Goal: Task Accomplishment & Management: Complete application form

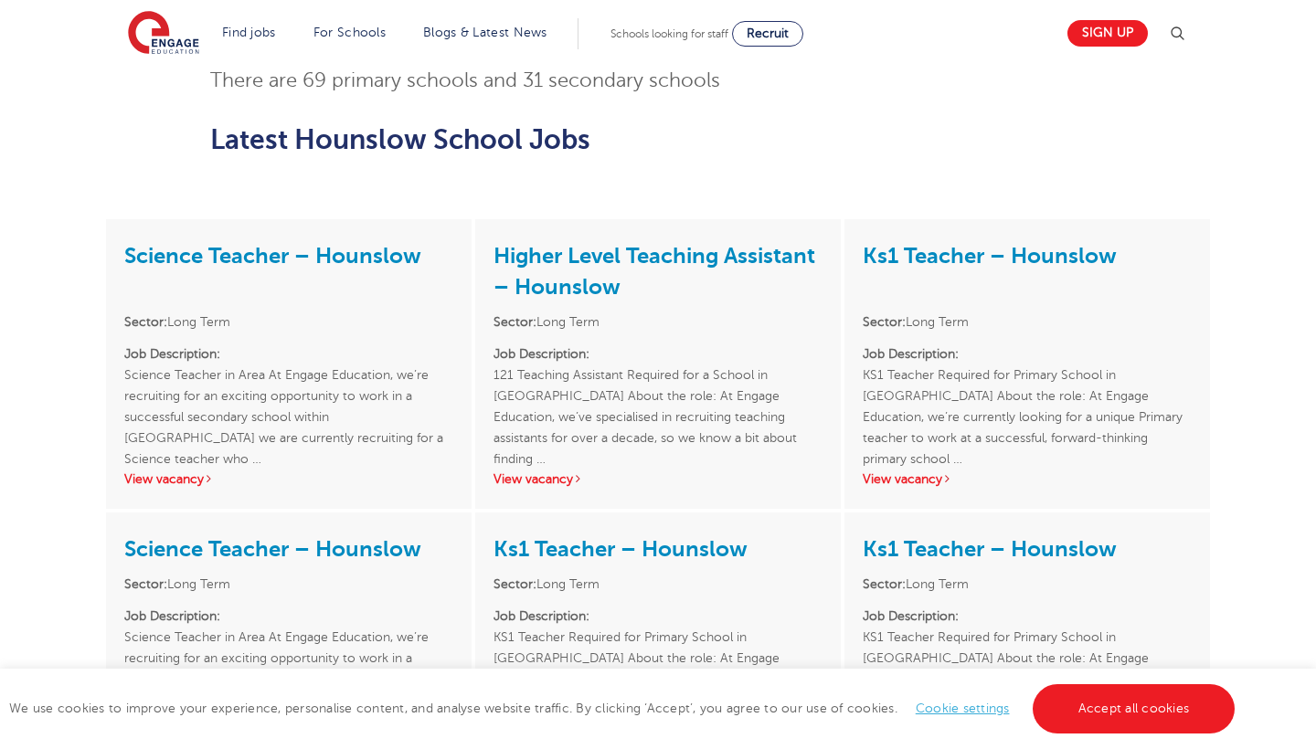
scroll to position [1309, 0]
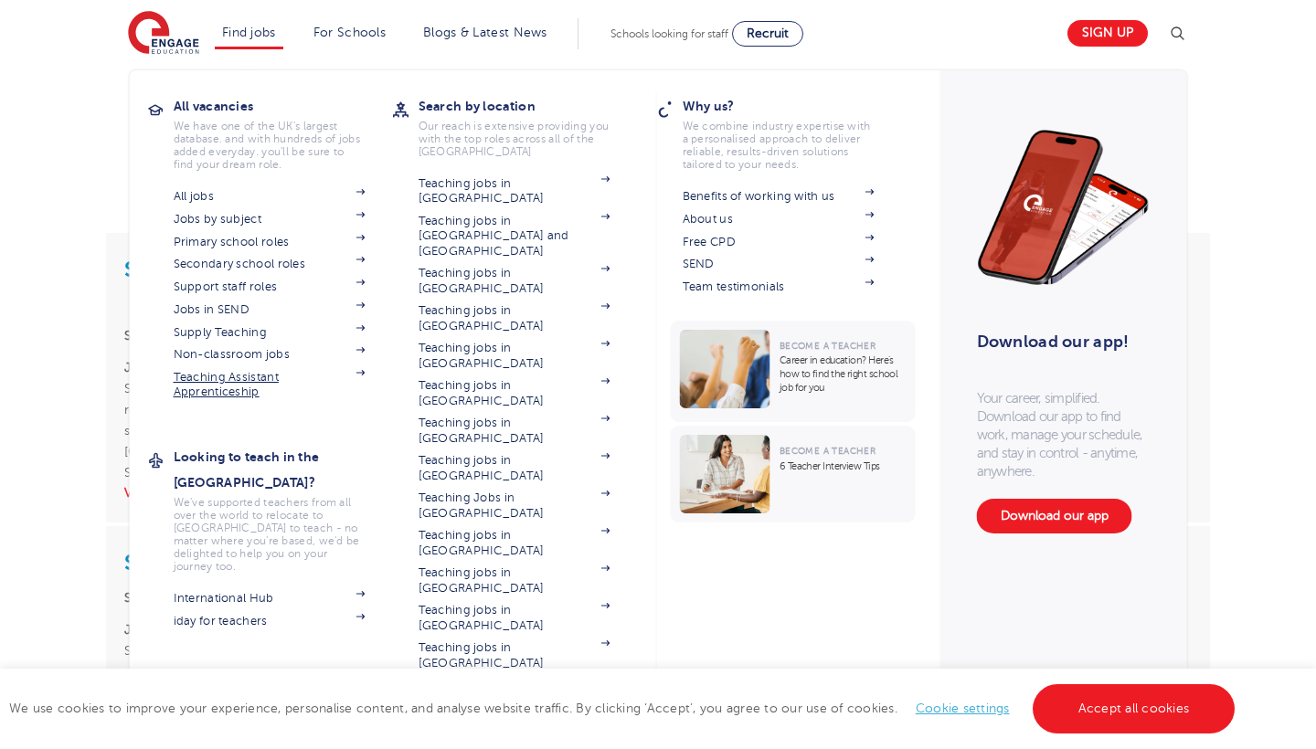
click at [239, 377] on link "Teaching Assistant Apprenticeship" at bounding box center [270, 385] width 192 height 30
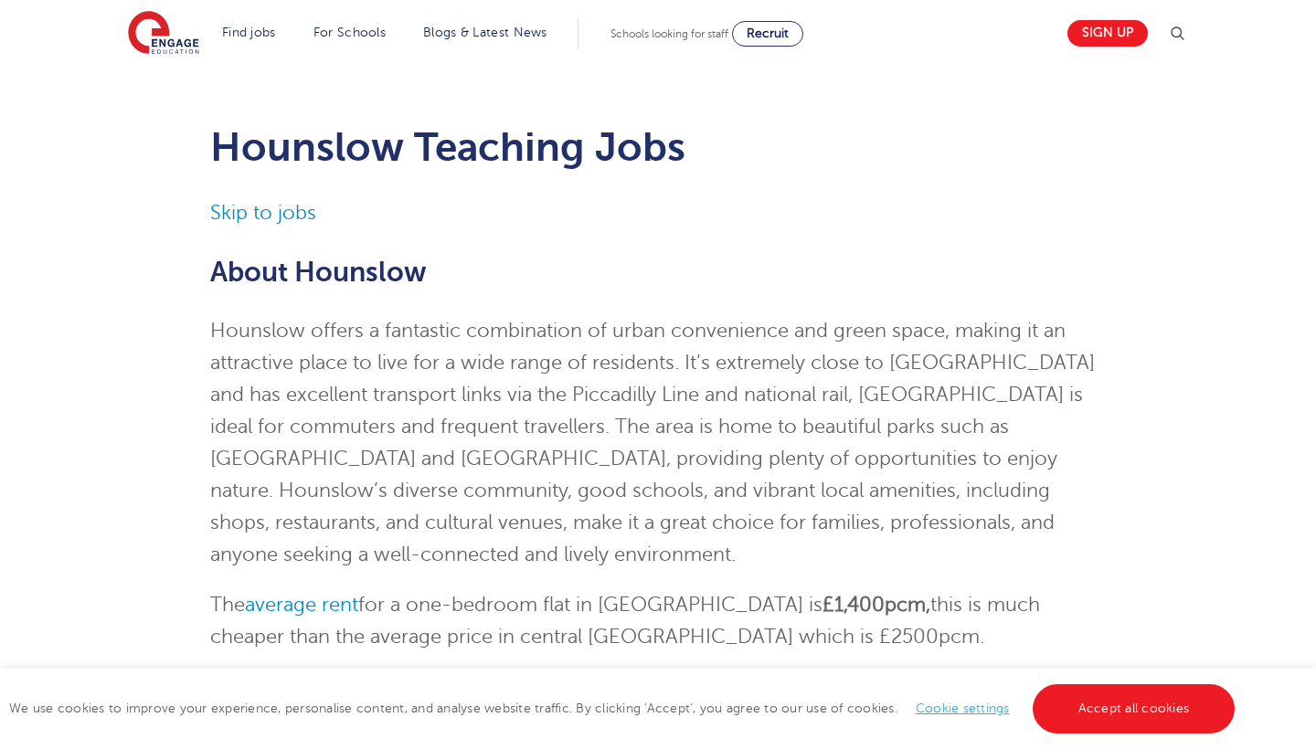
scroll to position [28, 0]
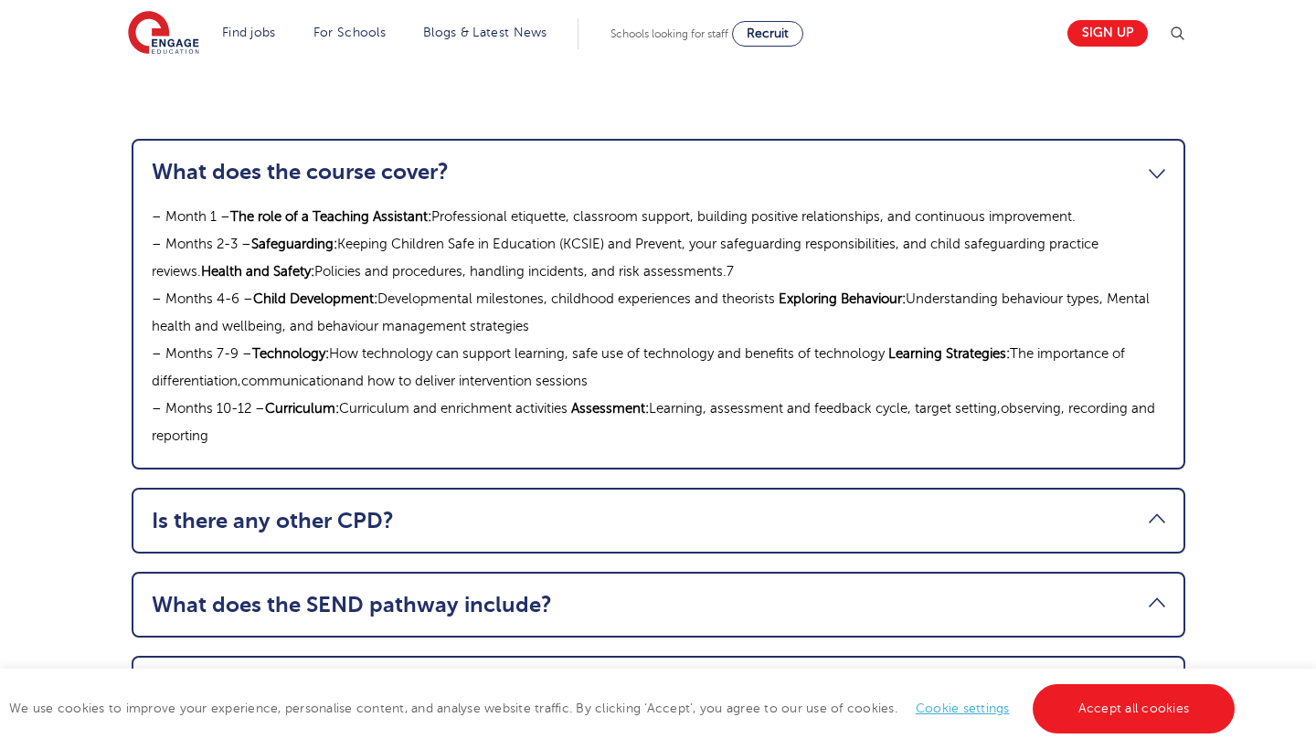
scroll to position [1996, 0]
click at [598, 488] on li "Is there any other CPD? Topics include: Understanding Autism Supporting EAL Lea…" at bounding box center [658, 520] width 1053 height 66
click at [595, 507] on link "Is there any other CPD?" at bounding box center [658, 520] width 1013 height 26
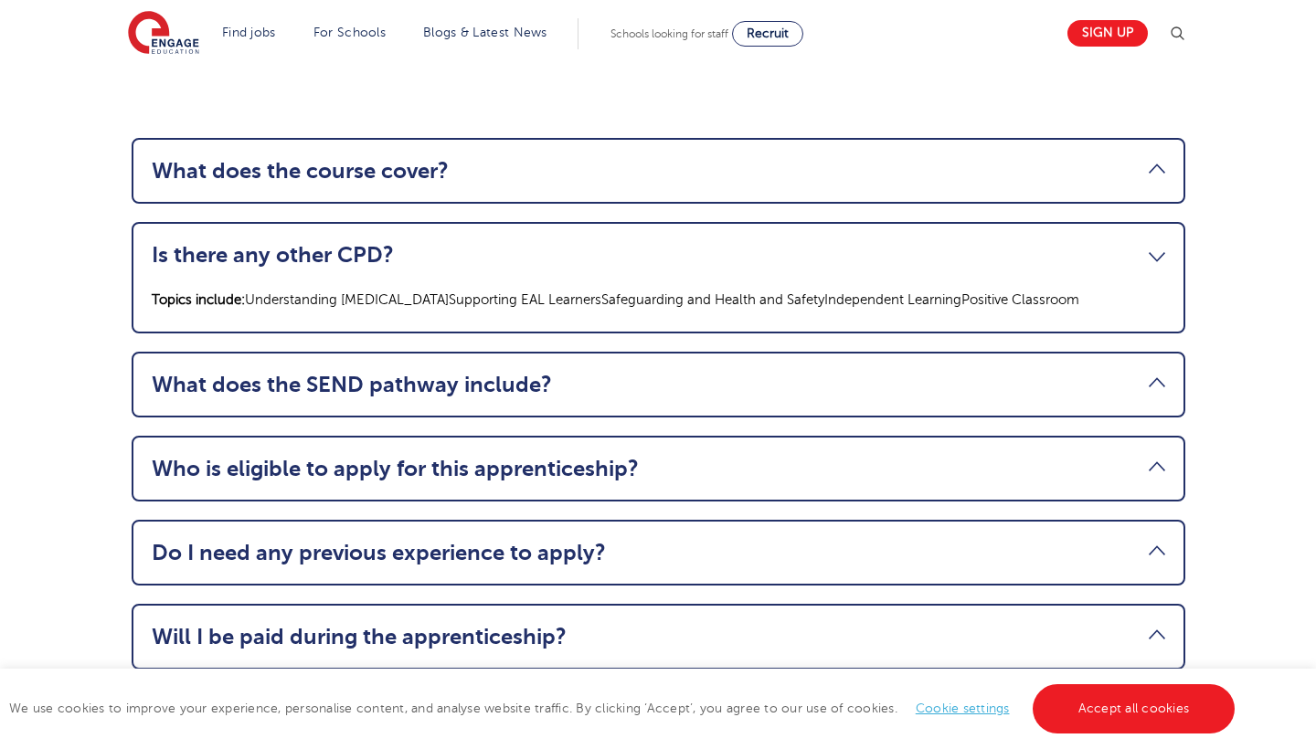
click at [606, 456] on link "Who is eligible to apply for this apprenticeship?" at bounding box center [658, 469] width 1013 height 26
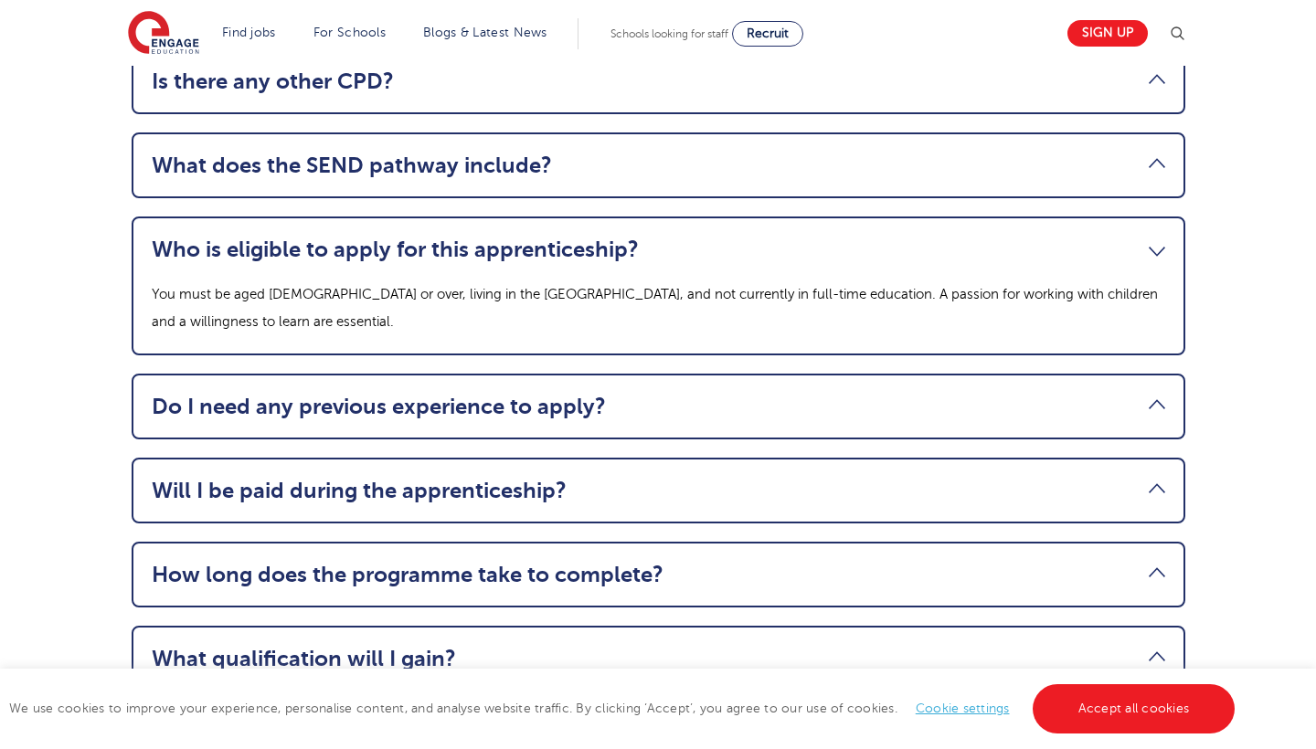
scroll to position [2177, 0]
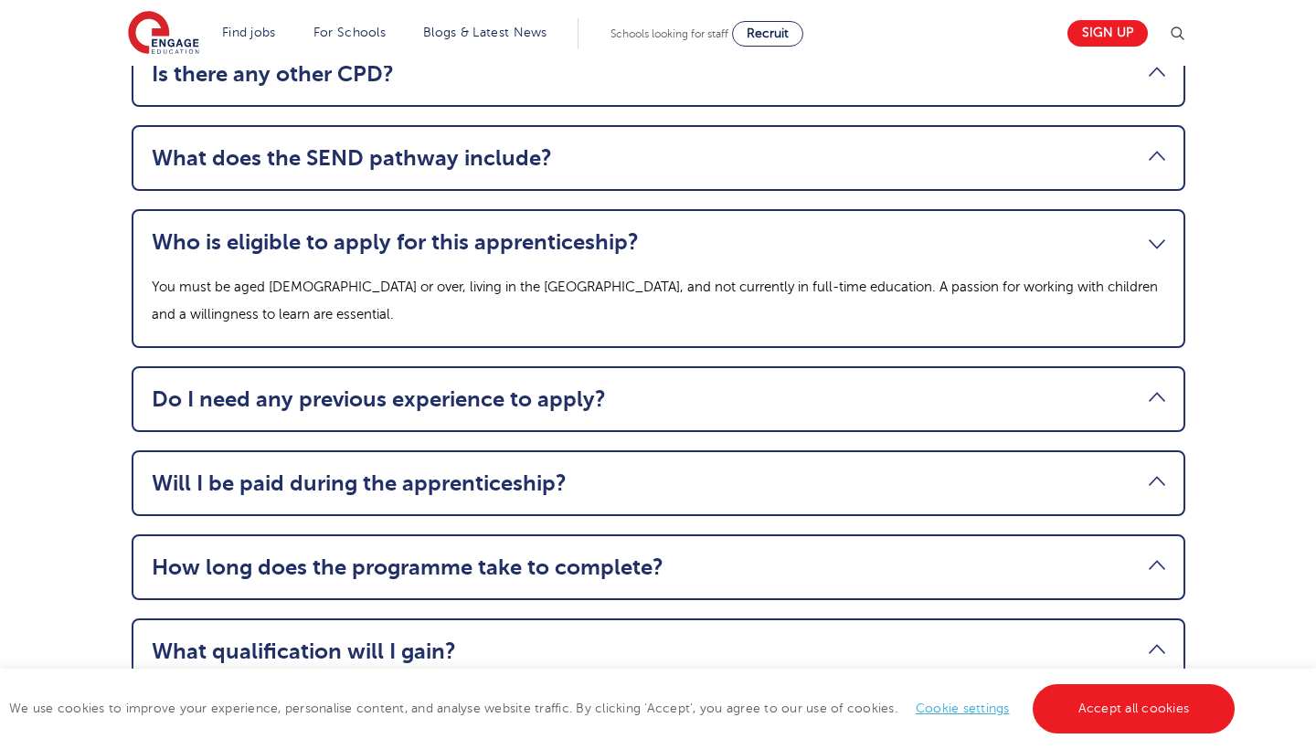
click at [589, 450] on li "Will I be paid during the apprenticeship? Yes, this is a full-time, paid role. …" at bounding box center [658, 483] width 1053 height 66
click at [617, 471] on link "Will I be paid during the apprenticeship?" at bounding box center [658, 484] width 1013 height 26
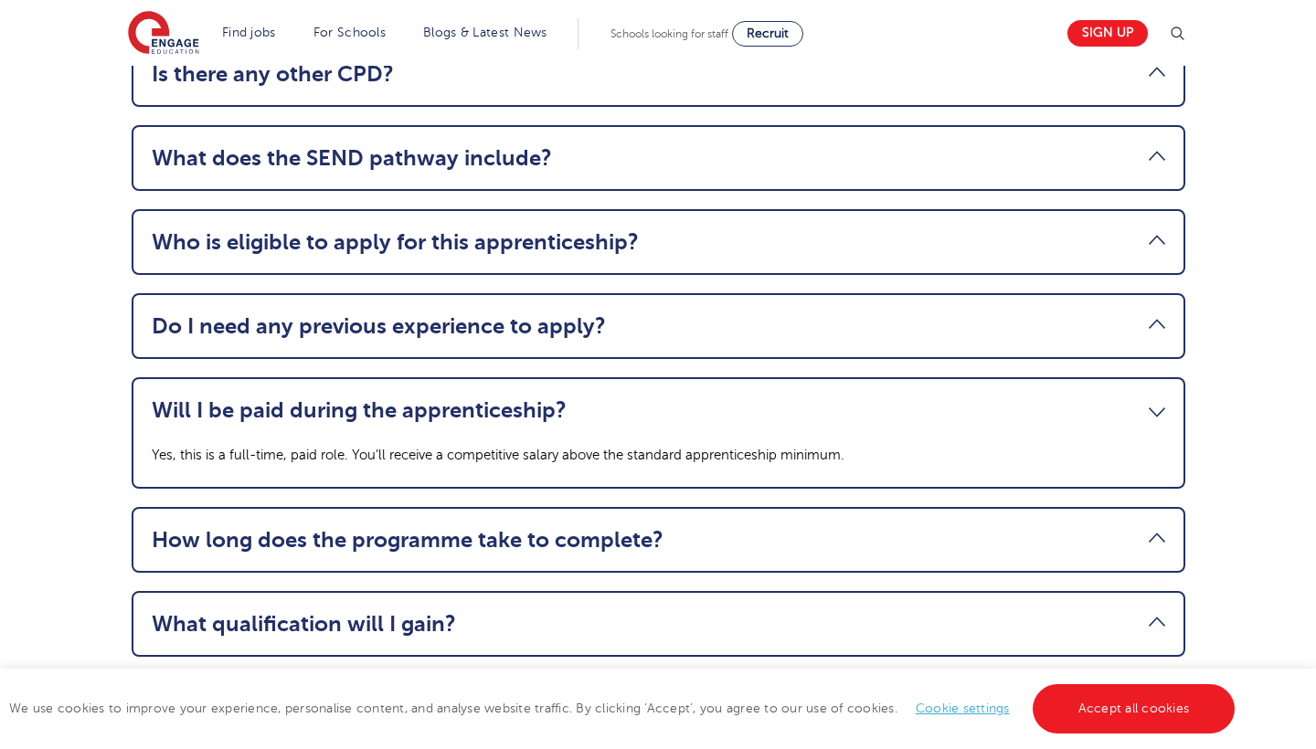
click at [573, 611] on link "What qualification will I gain?" at bounding box center [658, 624] width 1013 height 26
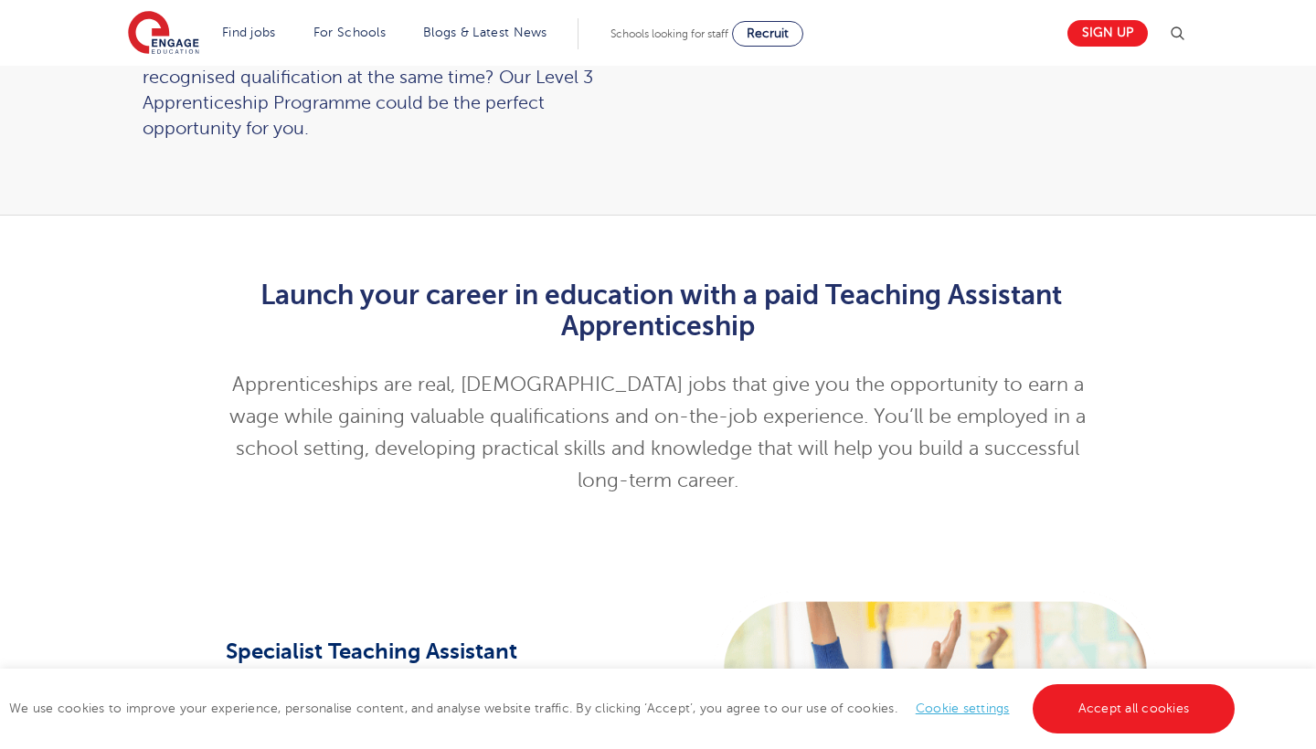
scroll to position [428, 0]
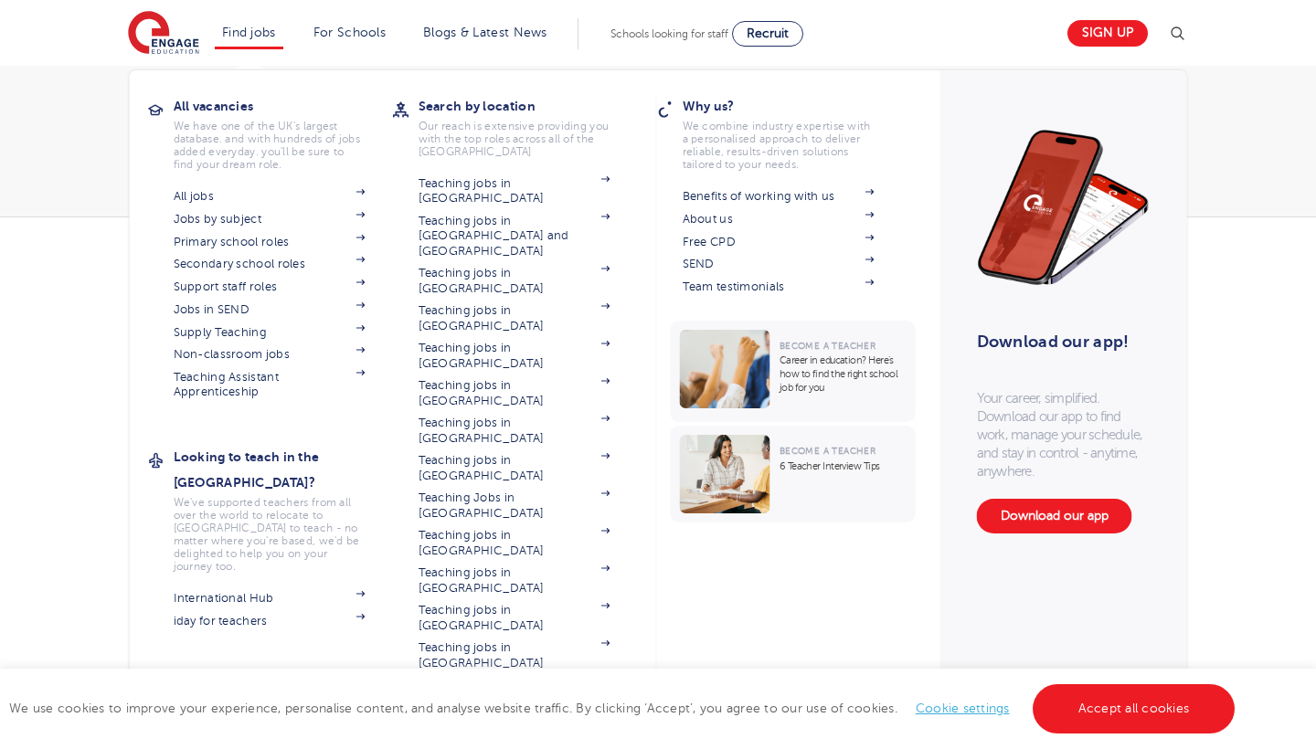
click at [267, 36] on link "Find jobs" at bounding box center [249, 33] width 54 height 14
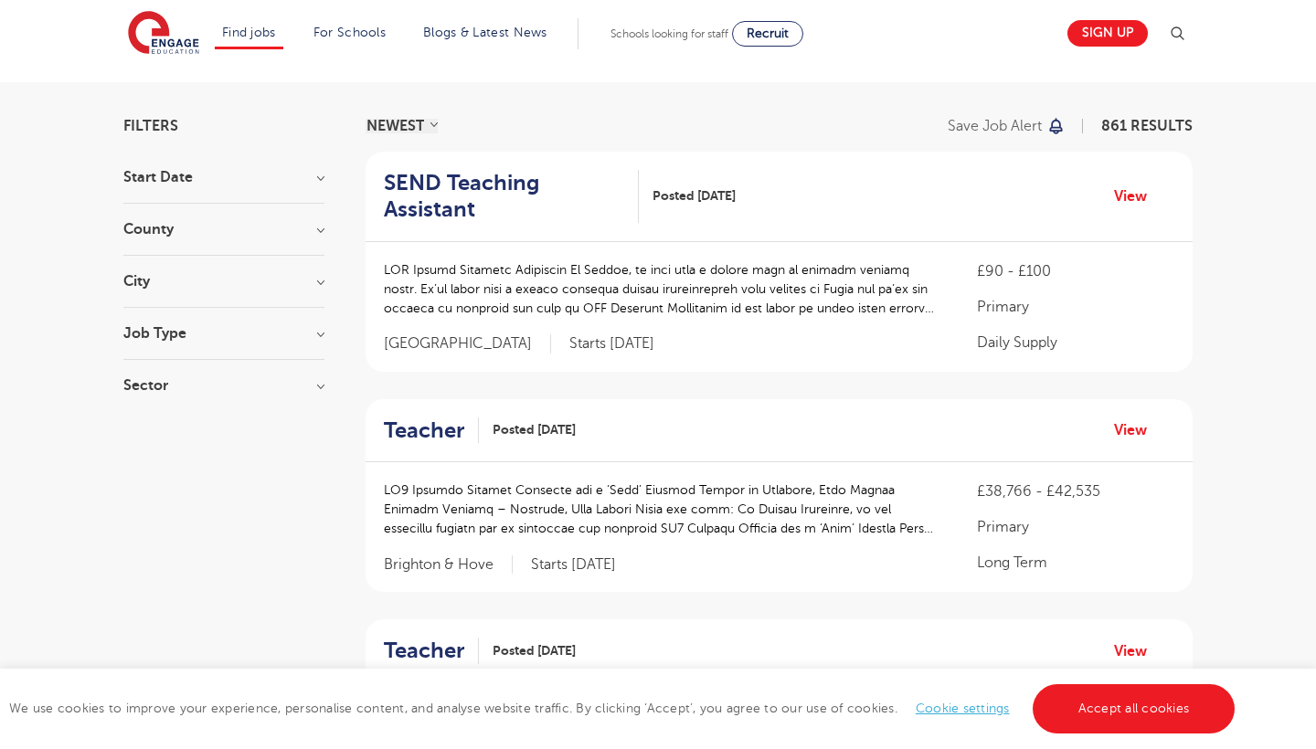
scroll to position [-8, 0]
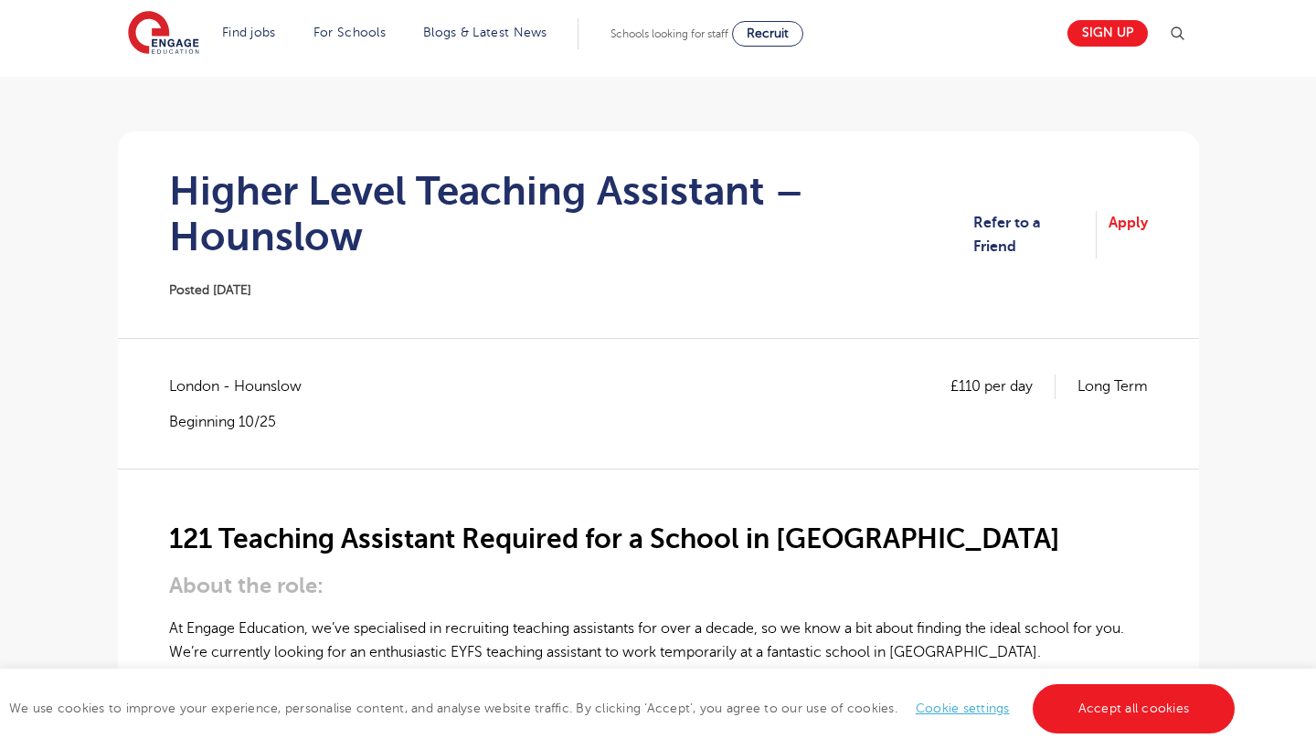
scroll to position [103, 0]
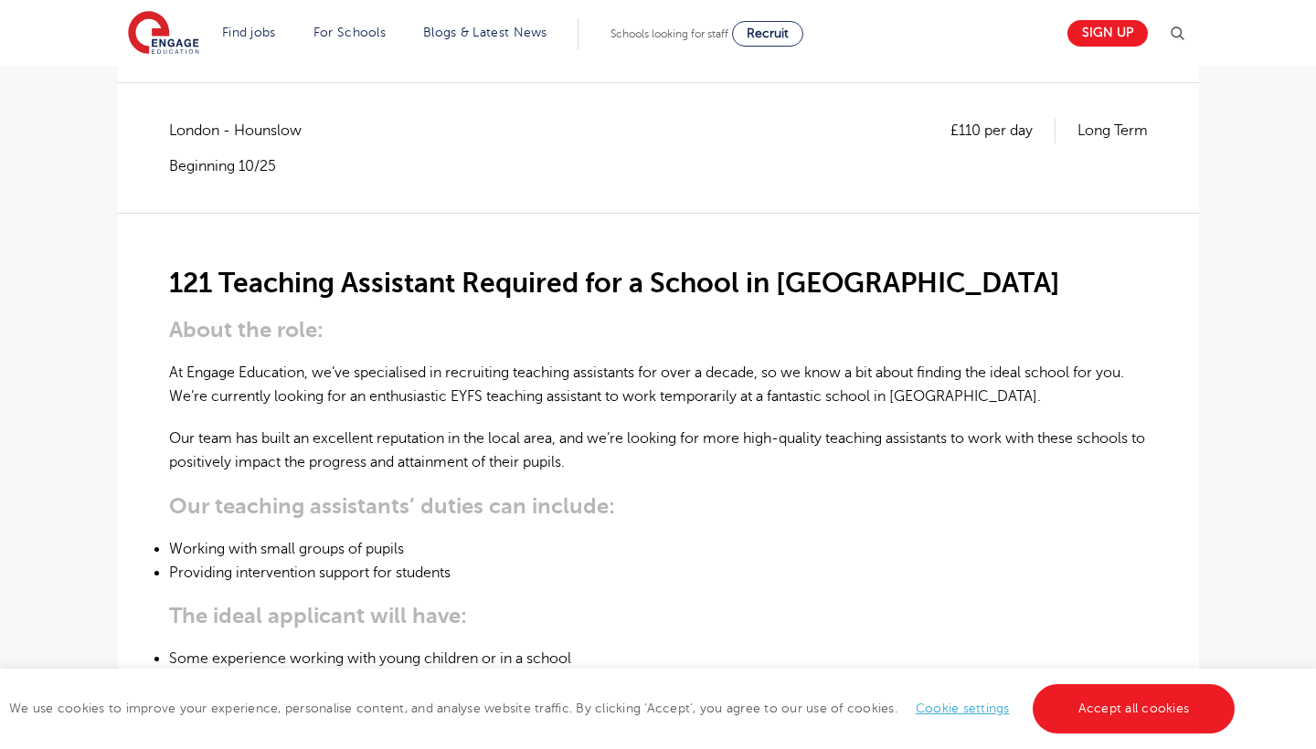
scroll to position [377, 0]
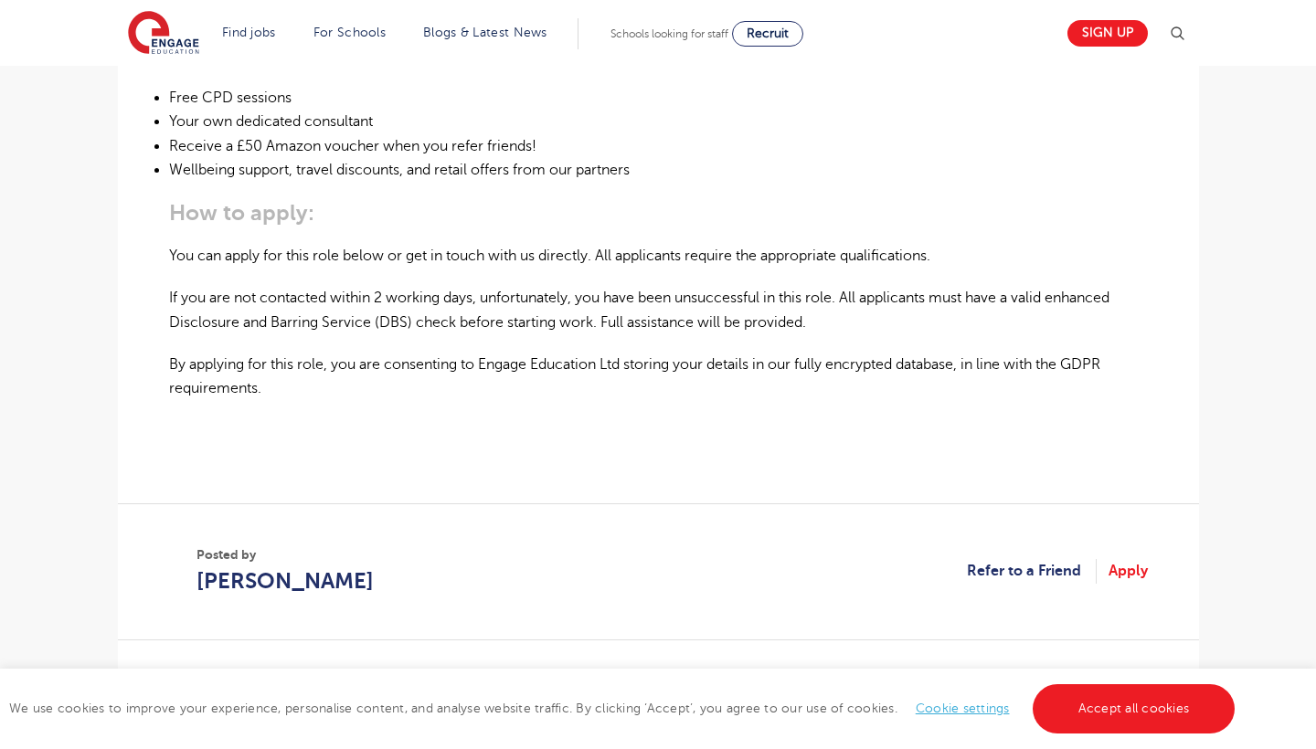
scroll to position [1215, 0]
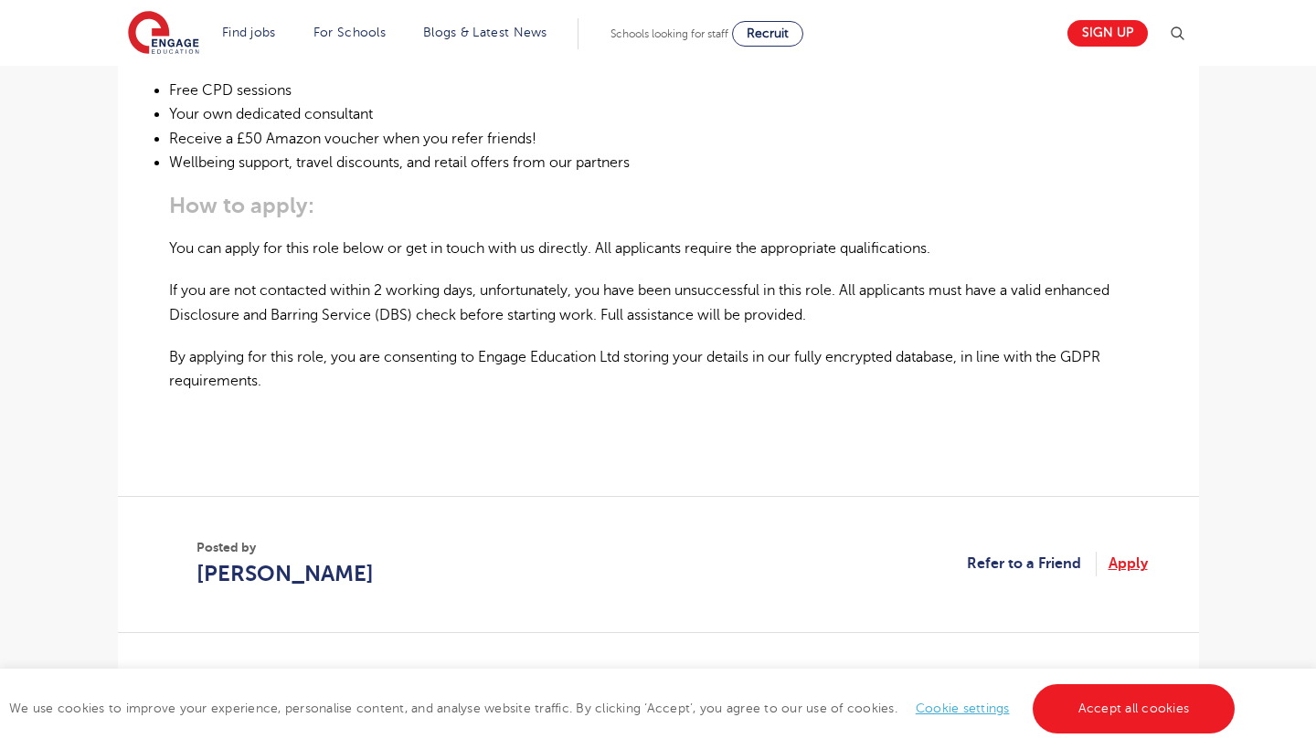
click at [1116, 554] on link "Apply" at bounding box center [1127, 564] width 39 height 24
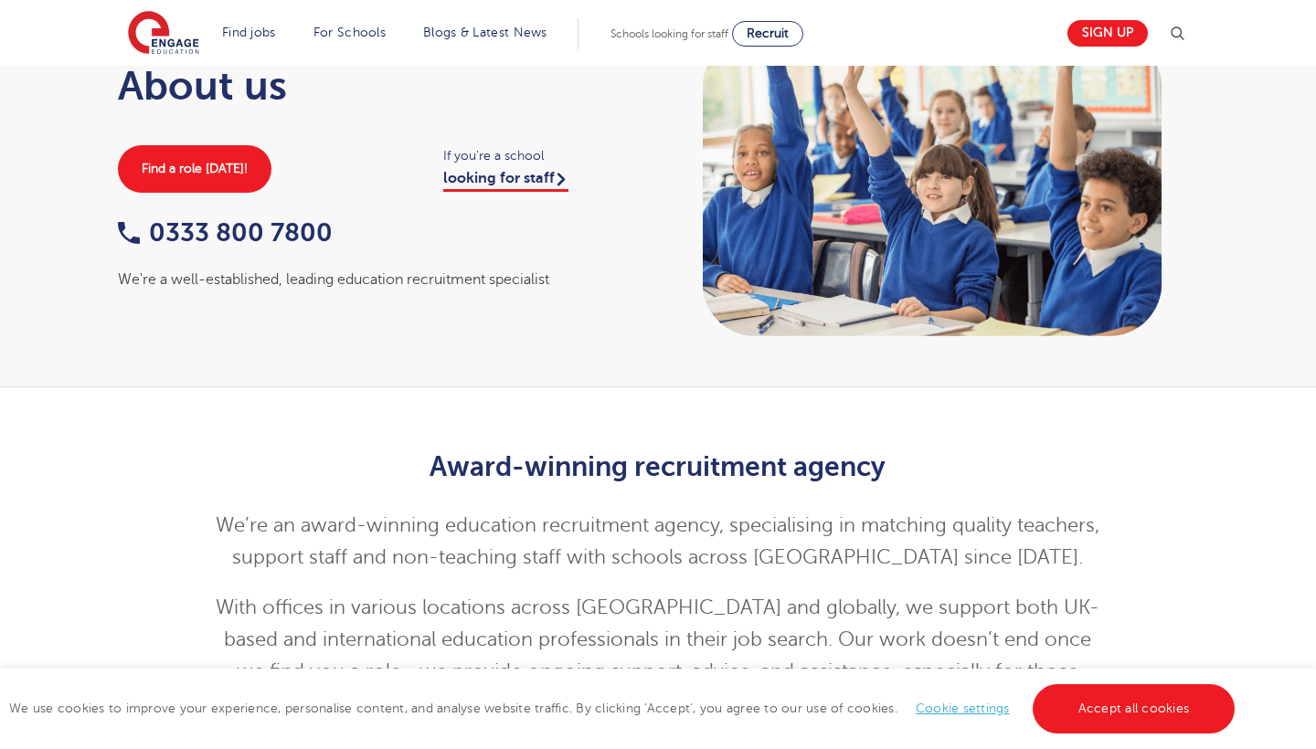
scroll to position [17, 0]
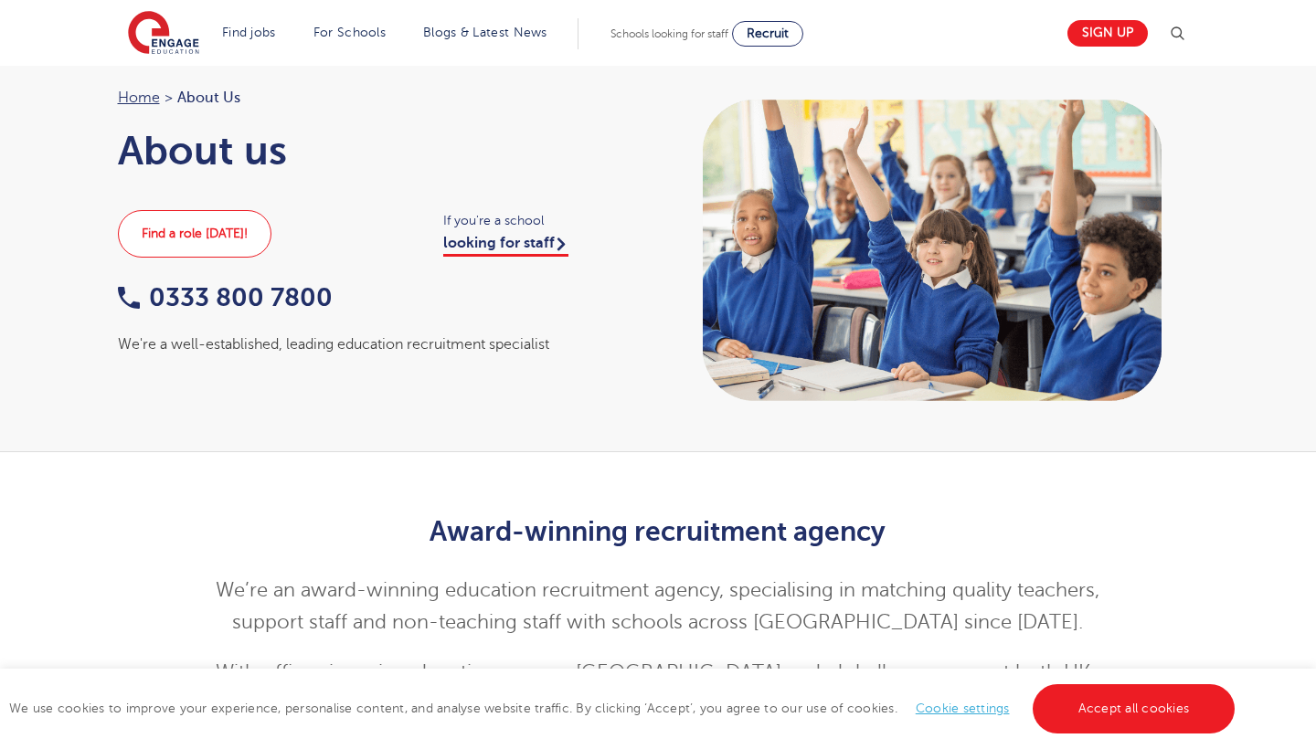
click at [260, 236] on link "Find a role today!" at bounding box center [194, 234] width 153 height 48
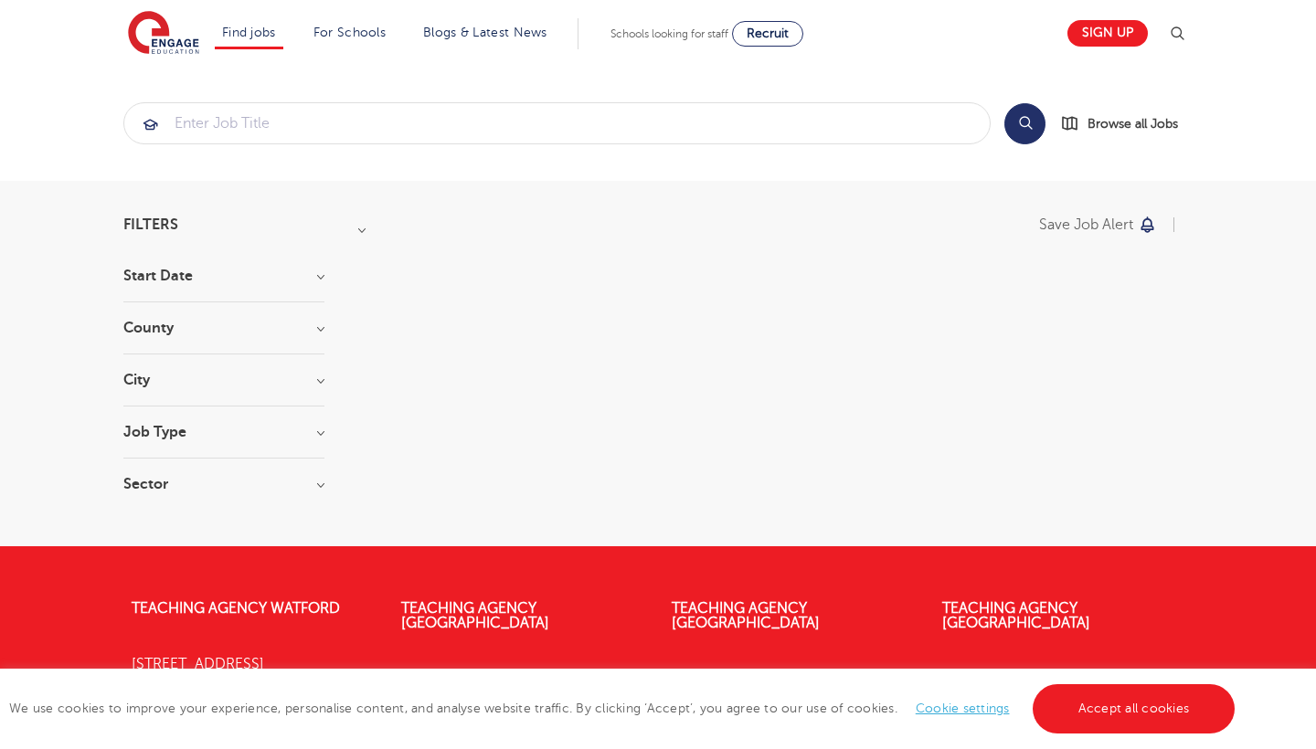
click at [286, 275] on h3 "Start Date" at bounding box center [223, 276] width 201 height 15
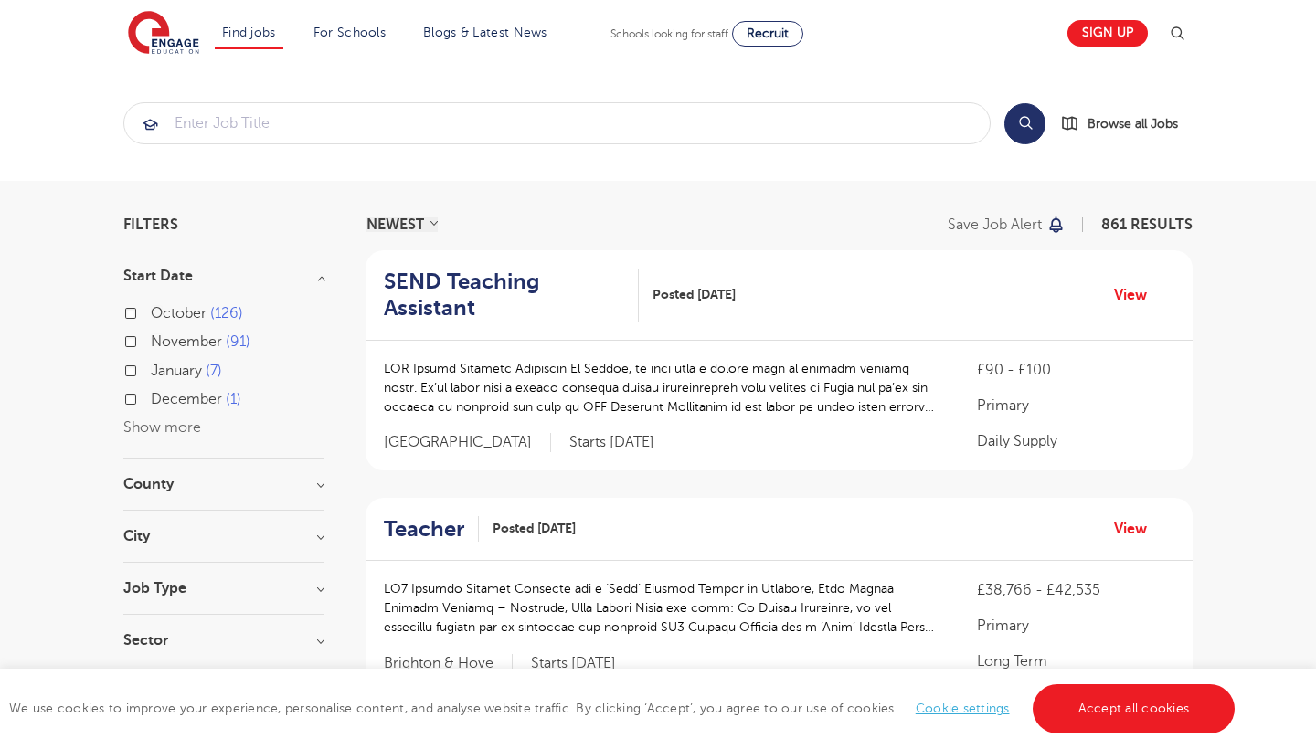
click at [151, 314] on label "October 126" at bounding box center [197, 313] width 92 height 24
click at [151, 314] on input "October 126" at bounding box center [157, 311] width 12 height 12
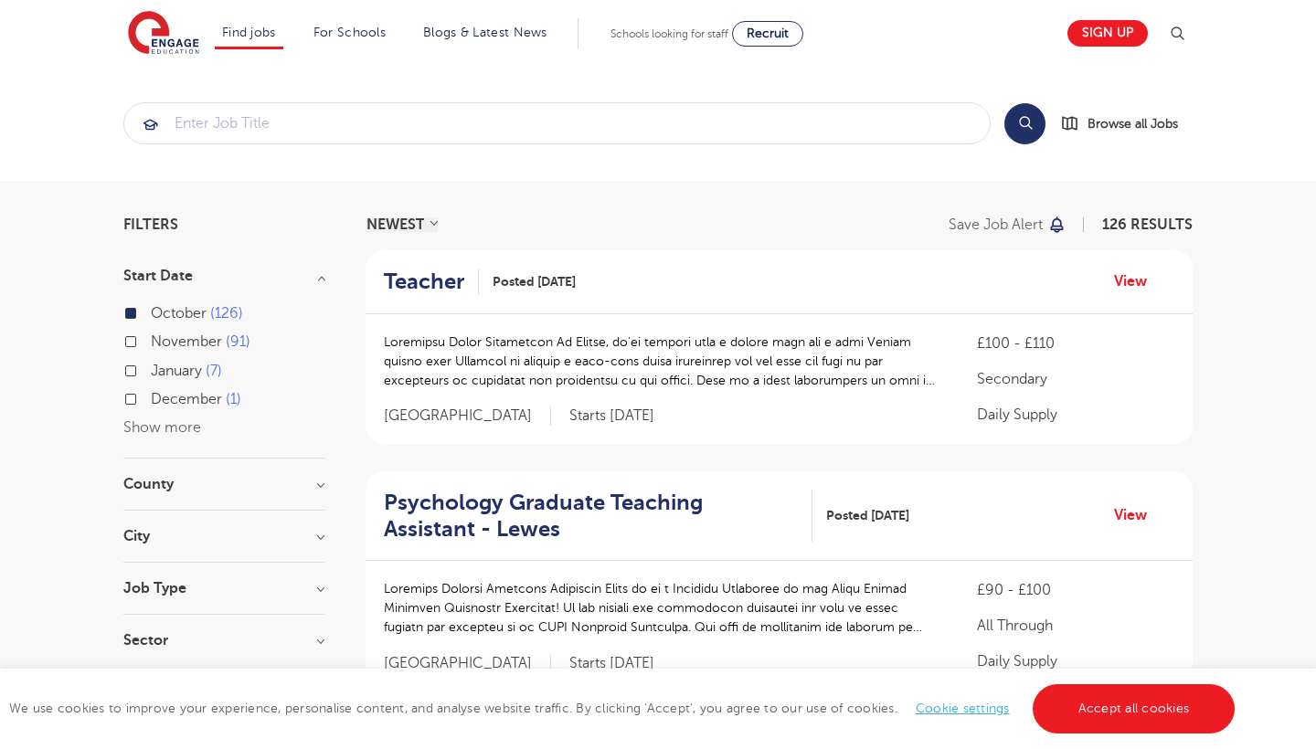
click at [167, 477] on h3 "County" at bounding box center [223, 484] width 201 height 15
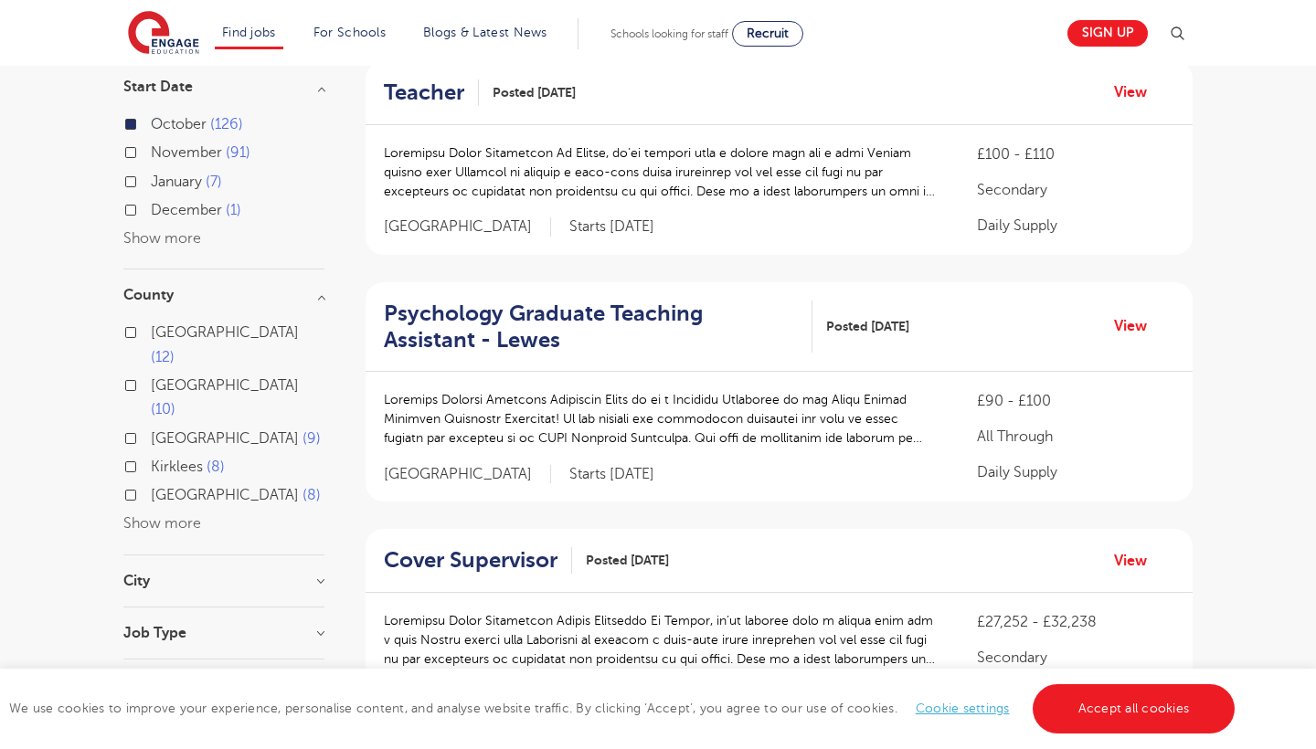
scroll to position [203, 0]
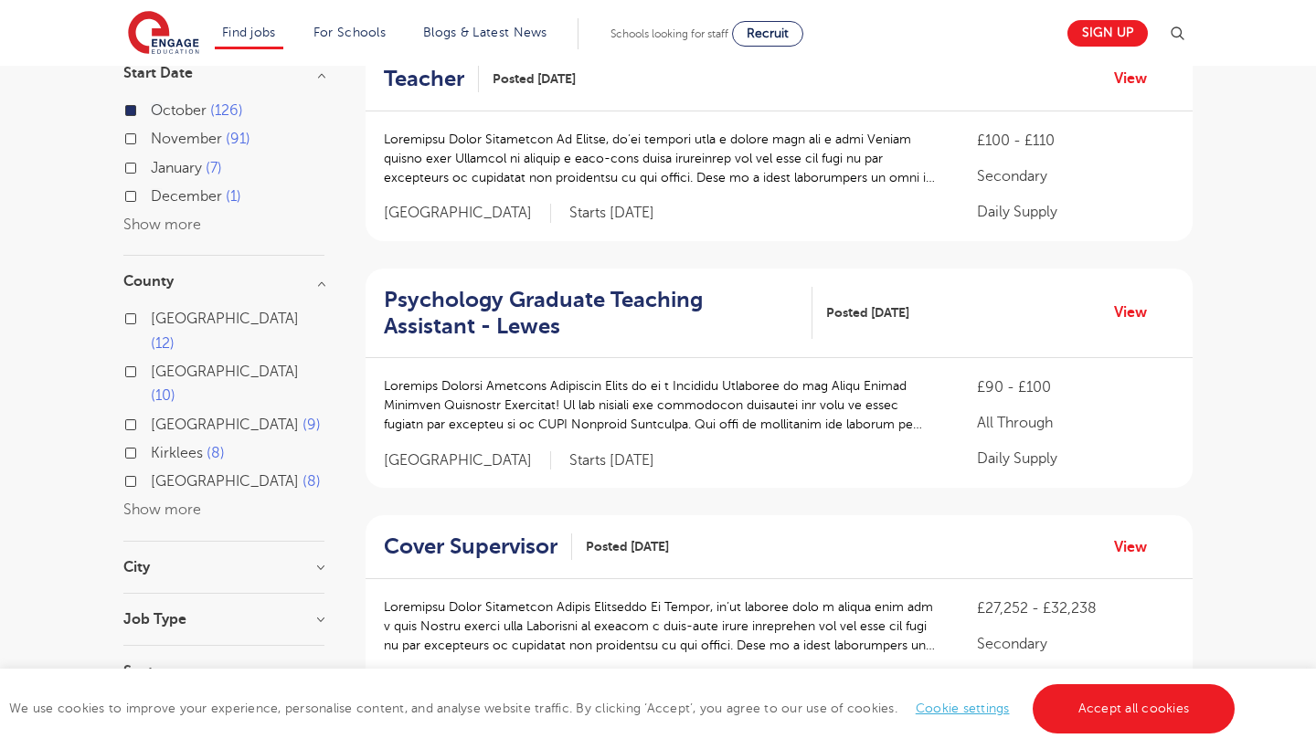
click at [177, 560] on h3 "City" at bounding box center [223, 567] width 201 height 15
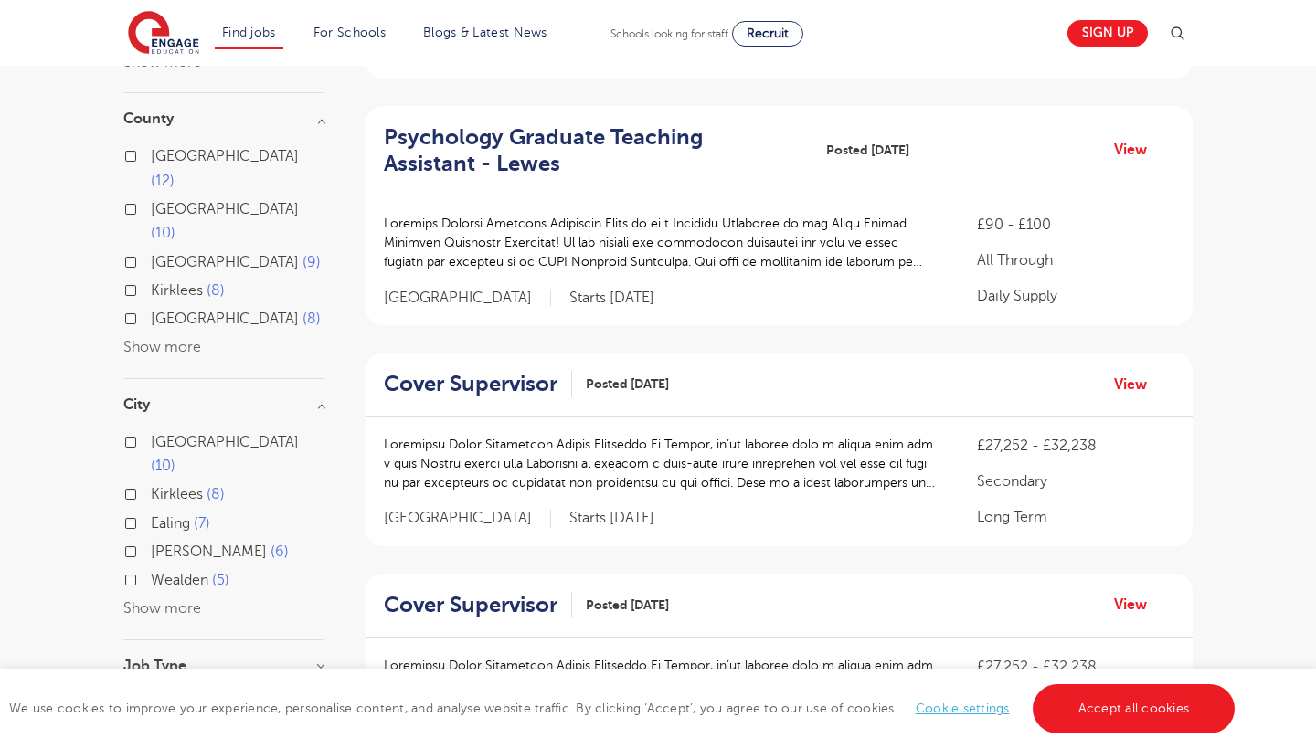
scroll to position [373, 0]
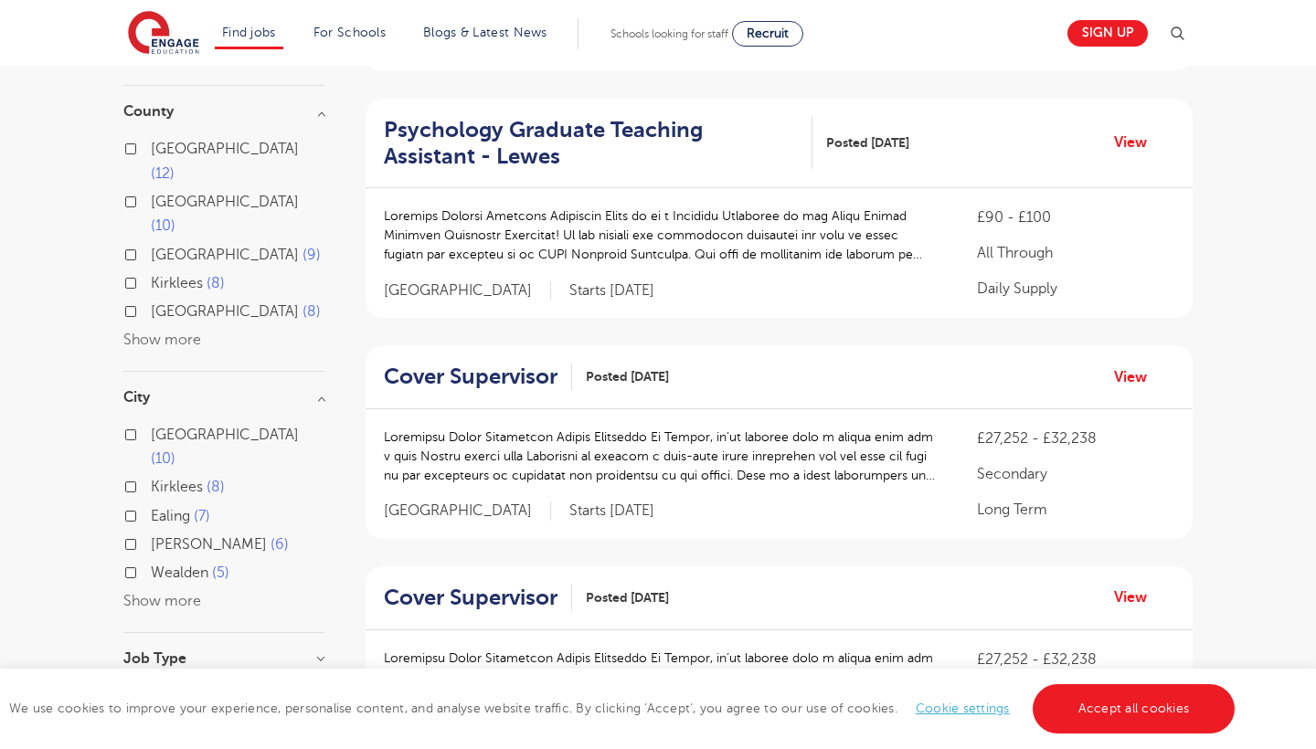
click at [173, 593] on button "Show more" at bounding box center [162, 601] width 78 height 16
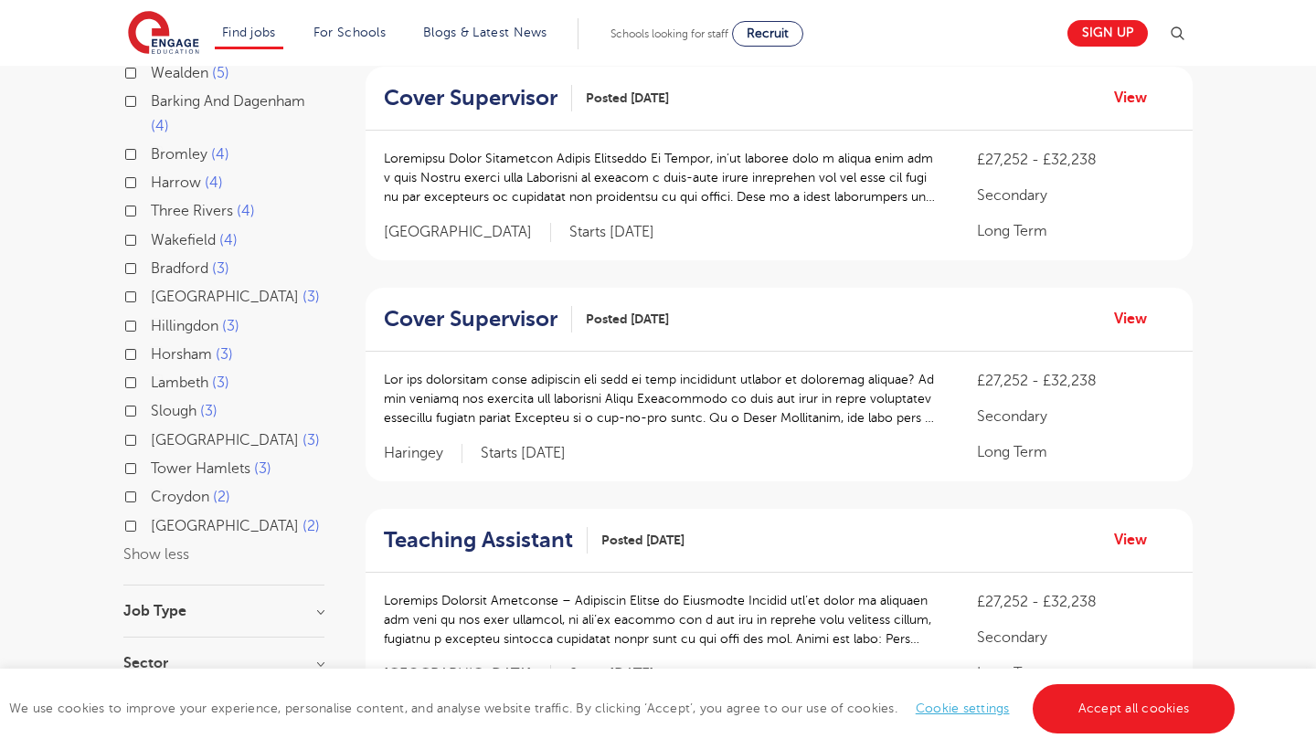
scroll to position [873, 0]
click at [164, 603] on div "Job Type Long Term 73 Daily Supply 31 SEND 13 Support Services 8 Permanent 1" at bounding box center [223, 620] width 201 height 34
click at [179, 603] on div "Job Type Long Term 73 Daily Supply 31 SEND 13 Support Services 8 Permanent 1" at bounding box center [223, 620] width 201 height 34
click at [198, 603] on div "Job Type Long Term 73 Daily Supply 31 SEND 13 Support Services 8 Permanent 1" at bounding box center [223, 620] width 201 height 34
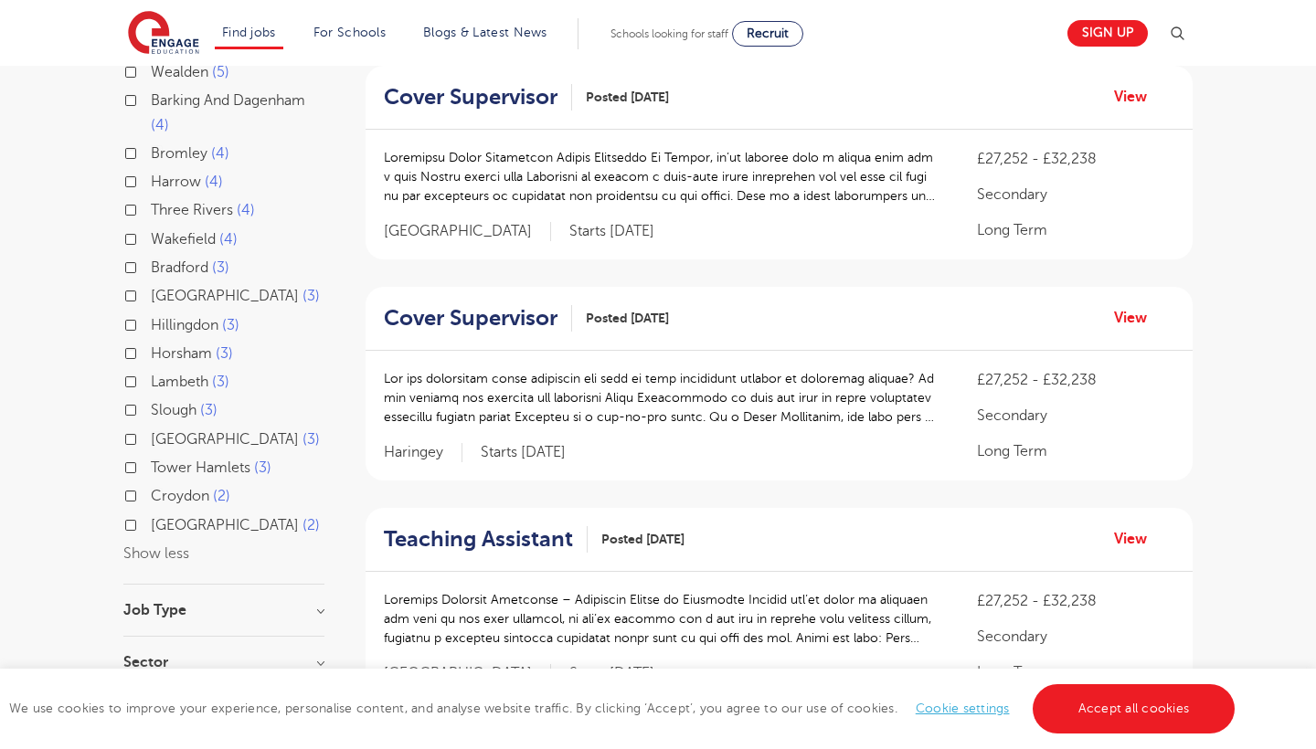
click at [227, 603] on h3 "Job Type" at bounding box center [223, 610] width 201 height 15
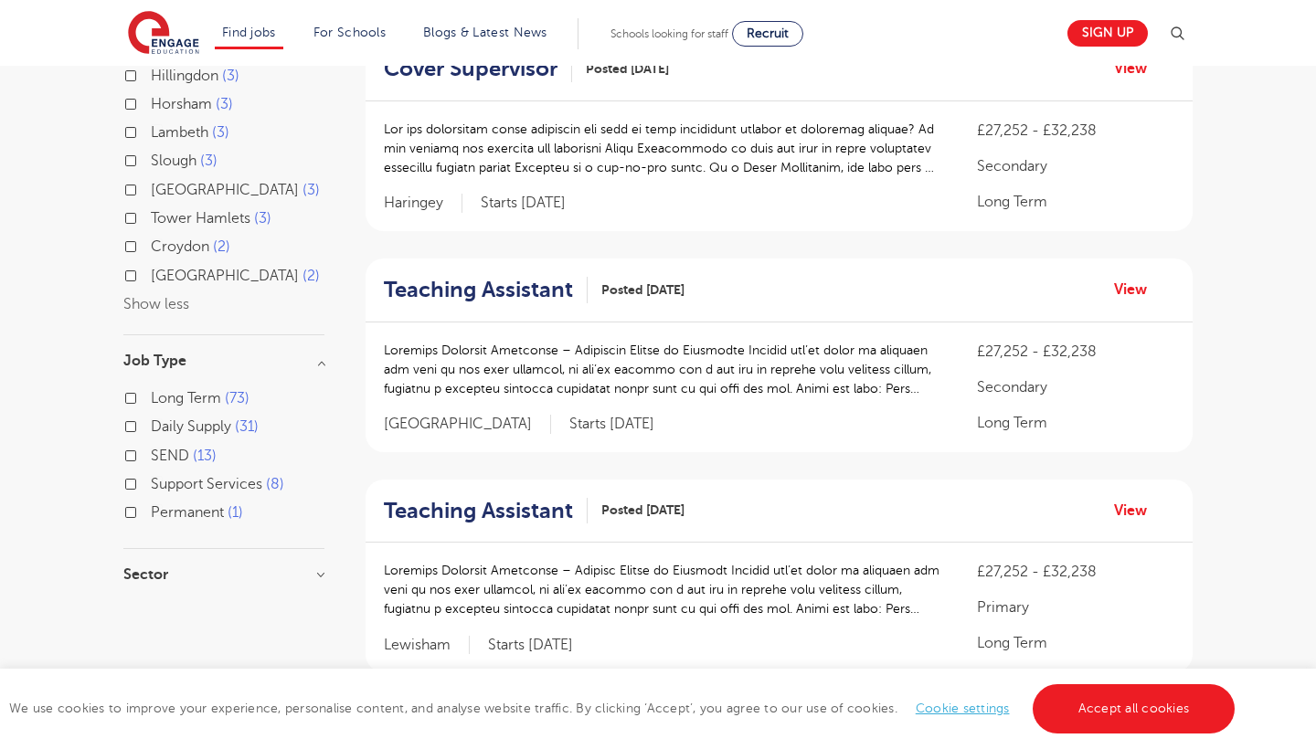
scroll to position [1124, 0]
click at [312, 566] on h3 "Sector" at bounding box center [223, 573] width 201 height 15
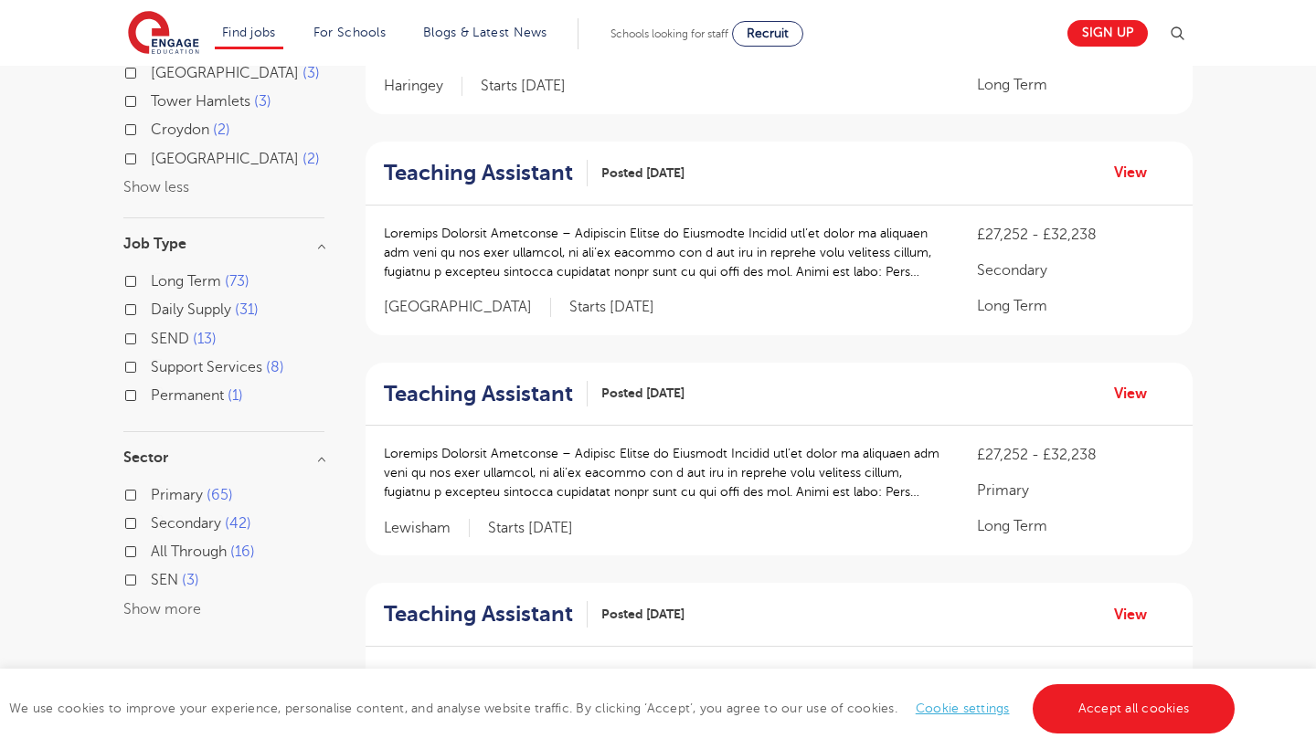
scroll to position [1243, 0]
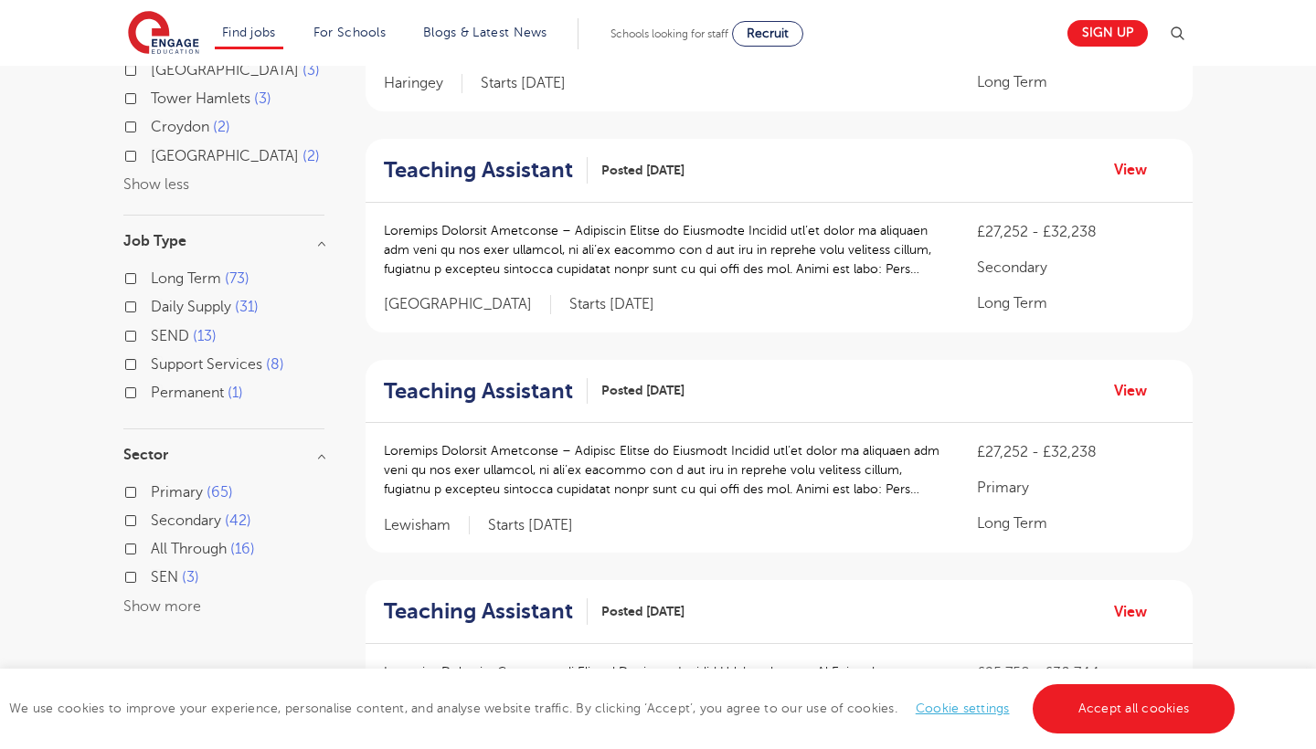
click at [151, 481] on label "Primary 65" at bounding box center [192, 493] width 82 height 24
click at [151, 484] on input "Primary 65" at bounding box center [157, 490] width 12 height 12
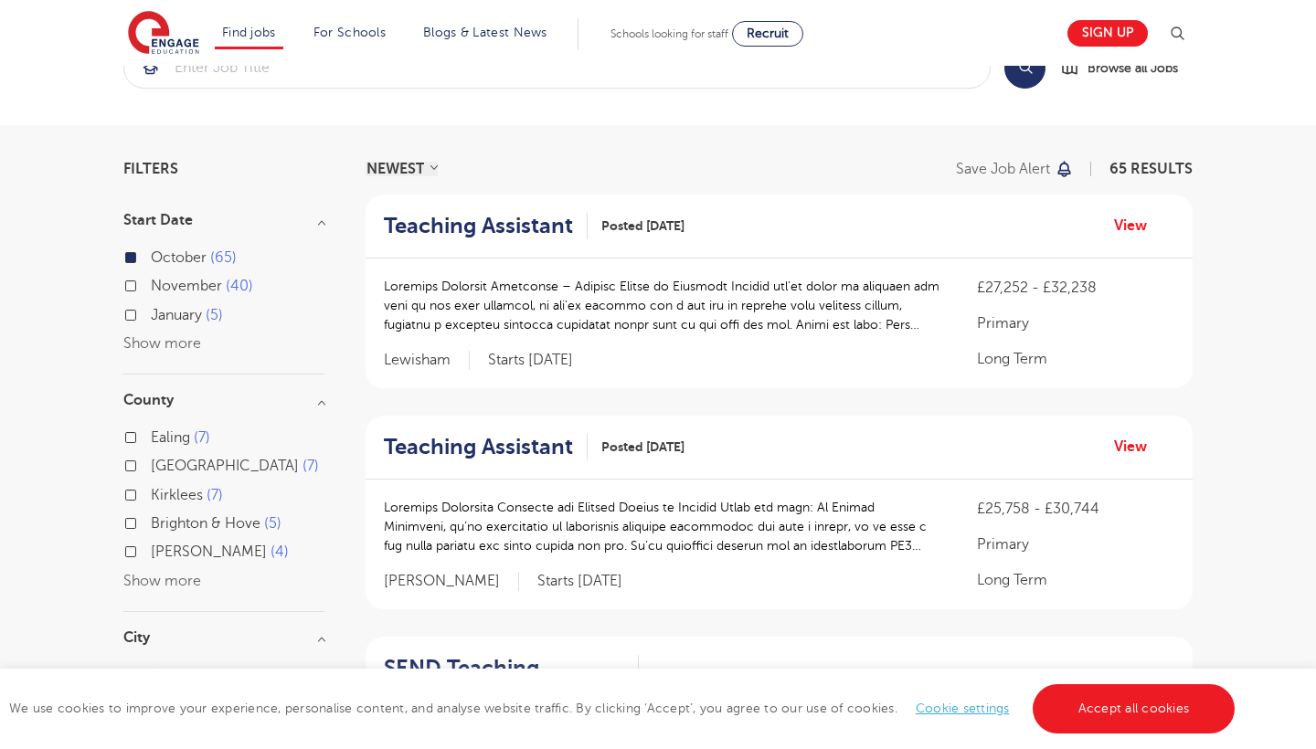
scroll to position [72, 0]
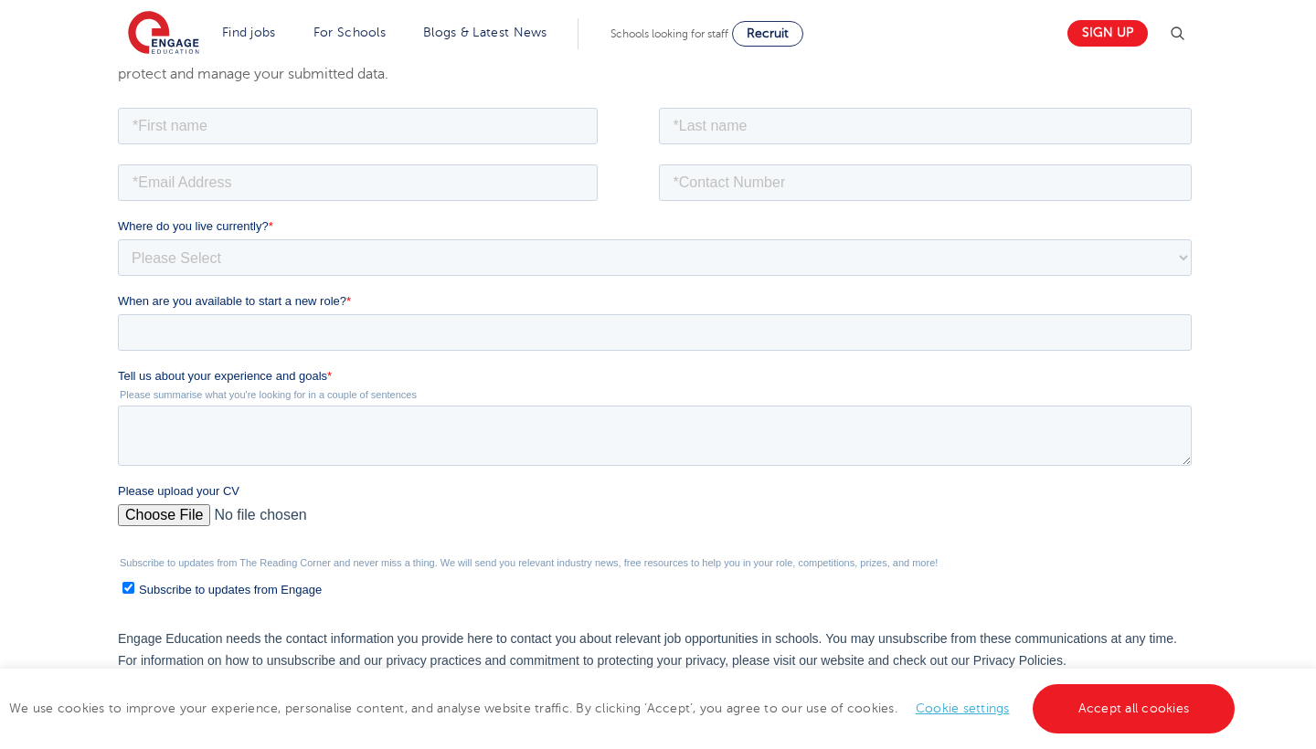
scroll to position [344, 0]
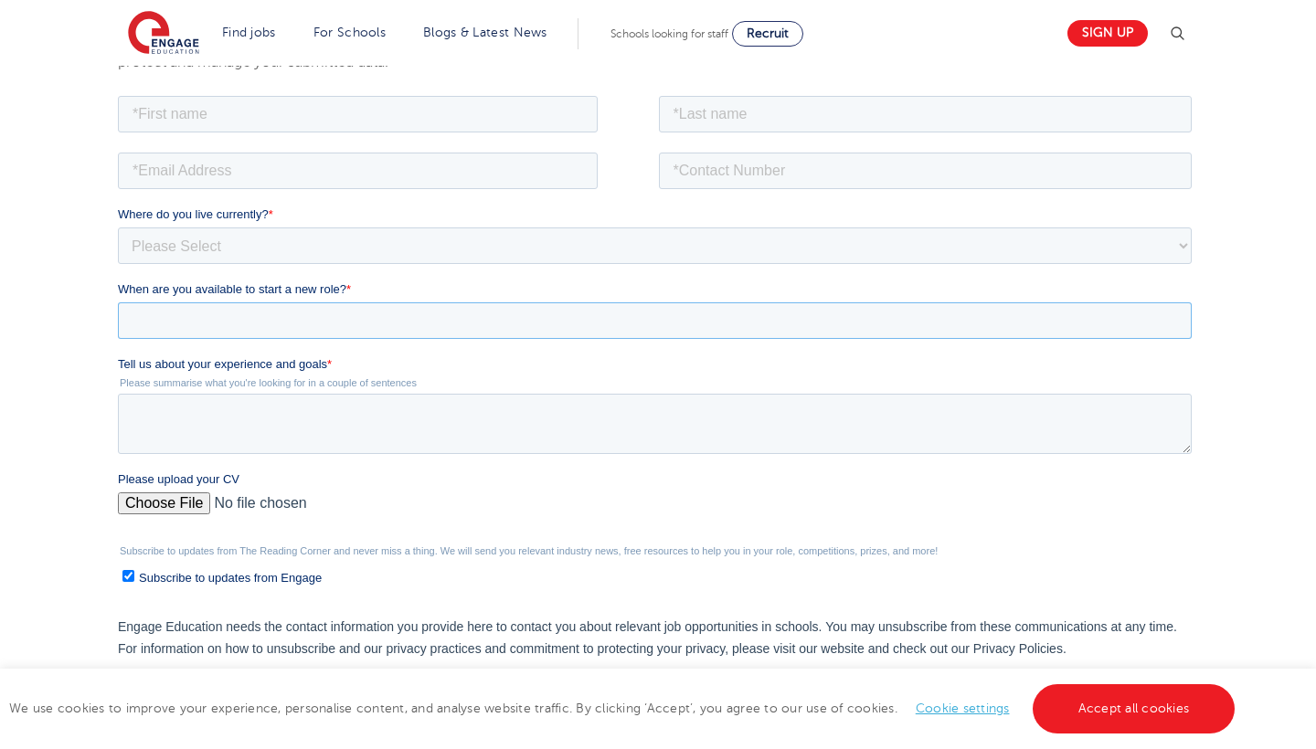
click at [380, 336] on input "When are you available to start a new role? *" at bounding box center [654, 319] width 1074 height 37
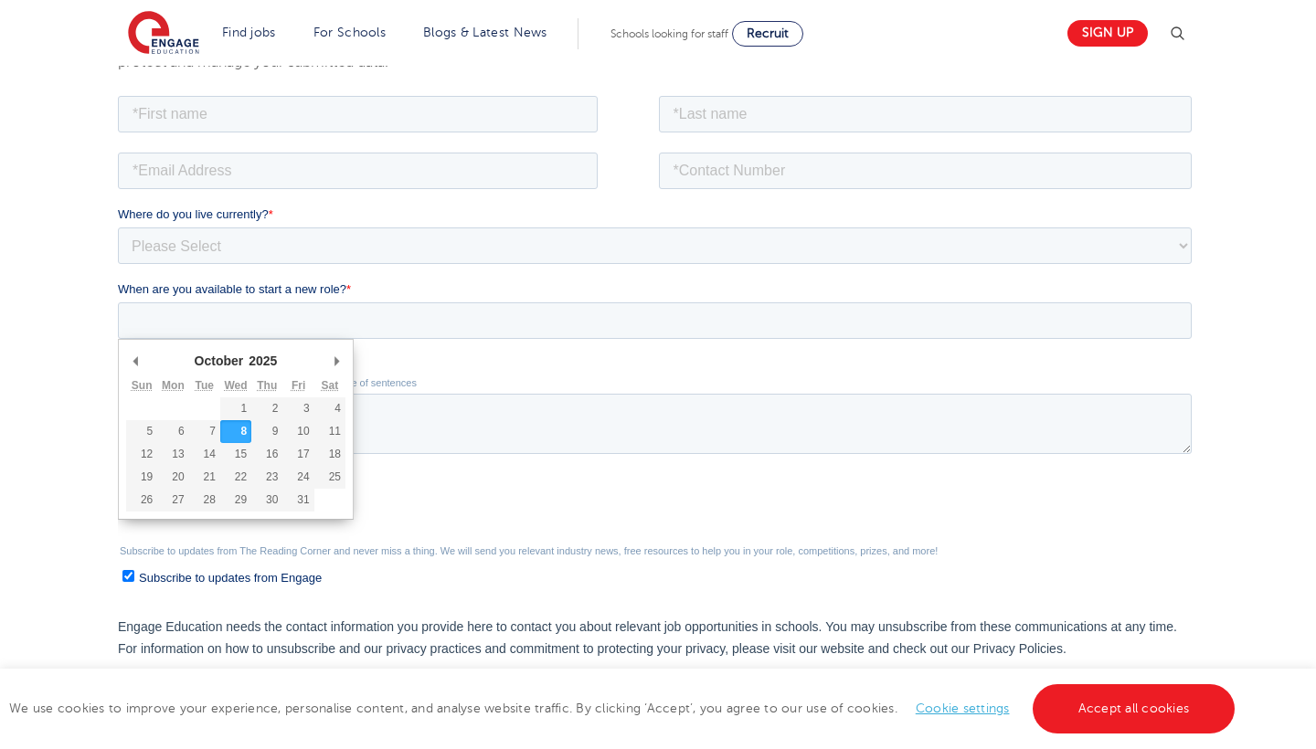
click at [424, 371] on label "Tell us about your experience and goals *" at bounding box center [657, 363] width 1081 height 18
click at [424, 393] on textarea "Tell us about your experience and goals *" at bounding box center [654, 423] width 1074 height 60
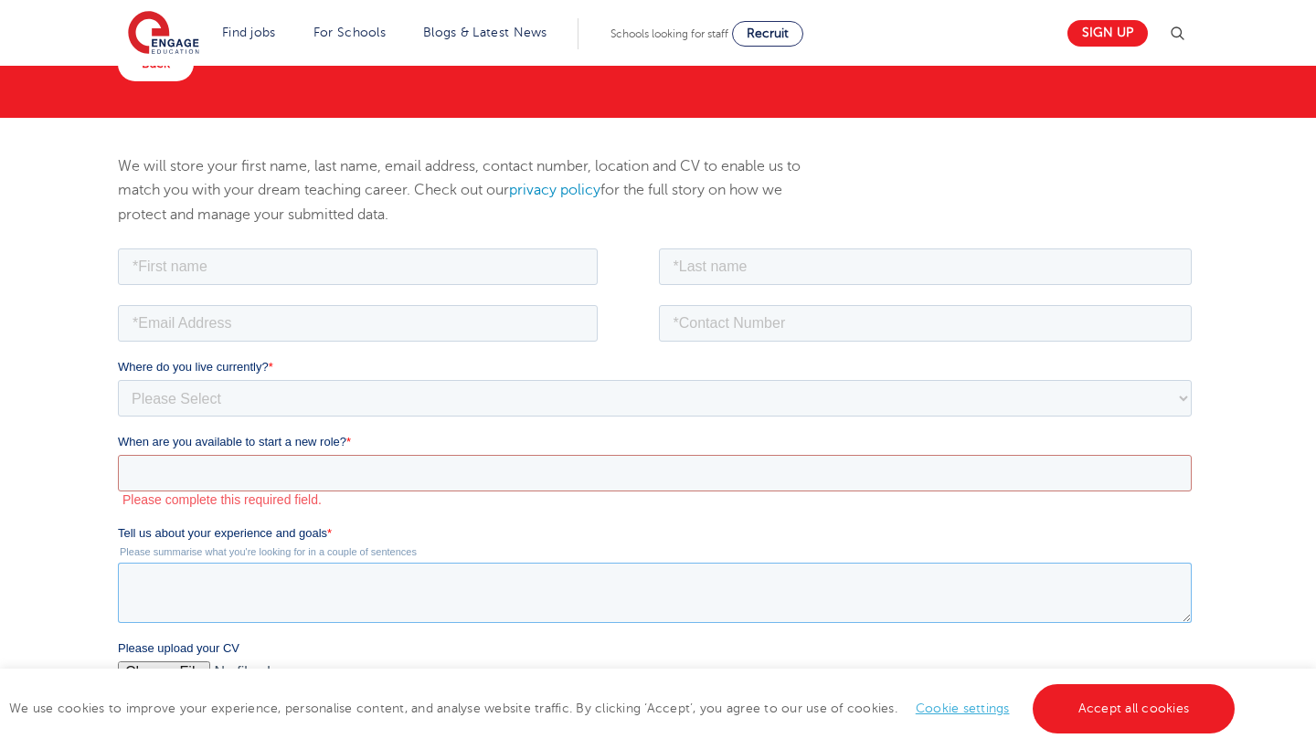
scroll to position [180, 0]
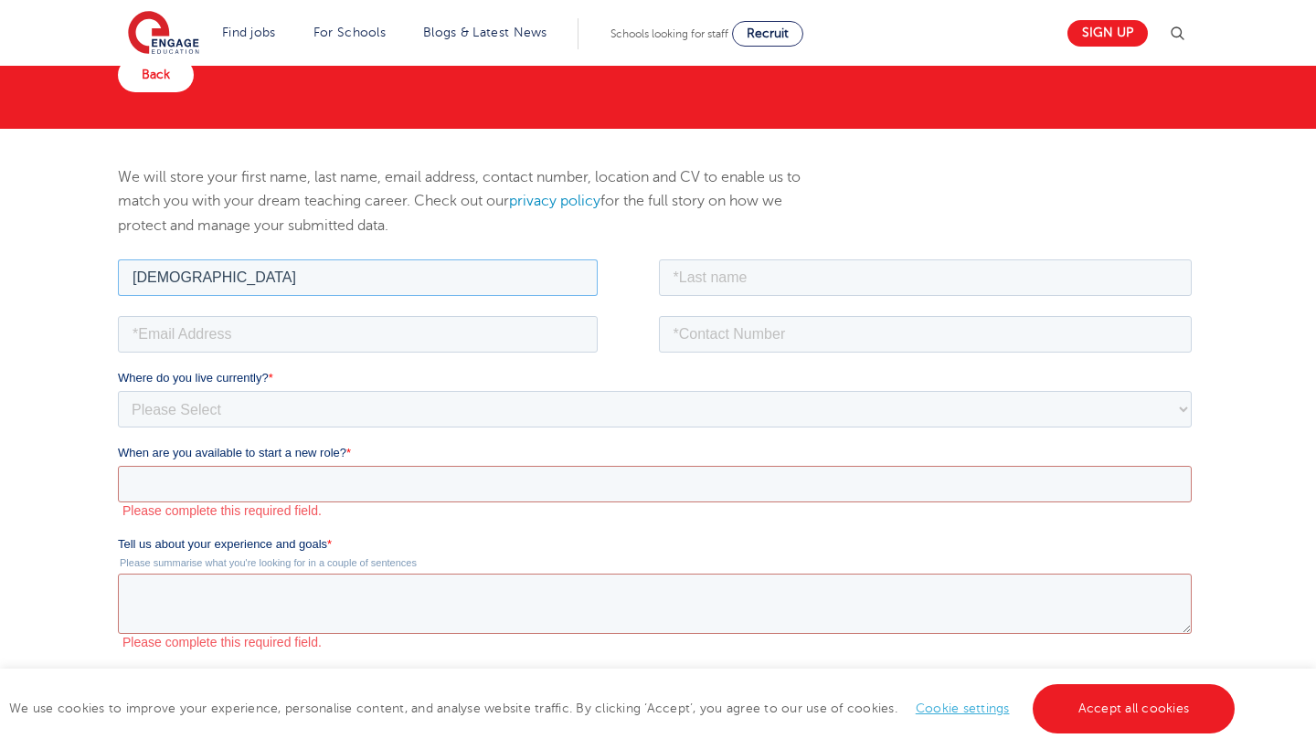
type input "Hadia"
type input "[PERSON_NAME]"
type input "[EMAIL_ADDRESS]"
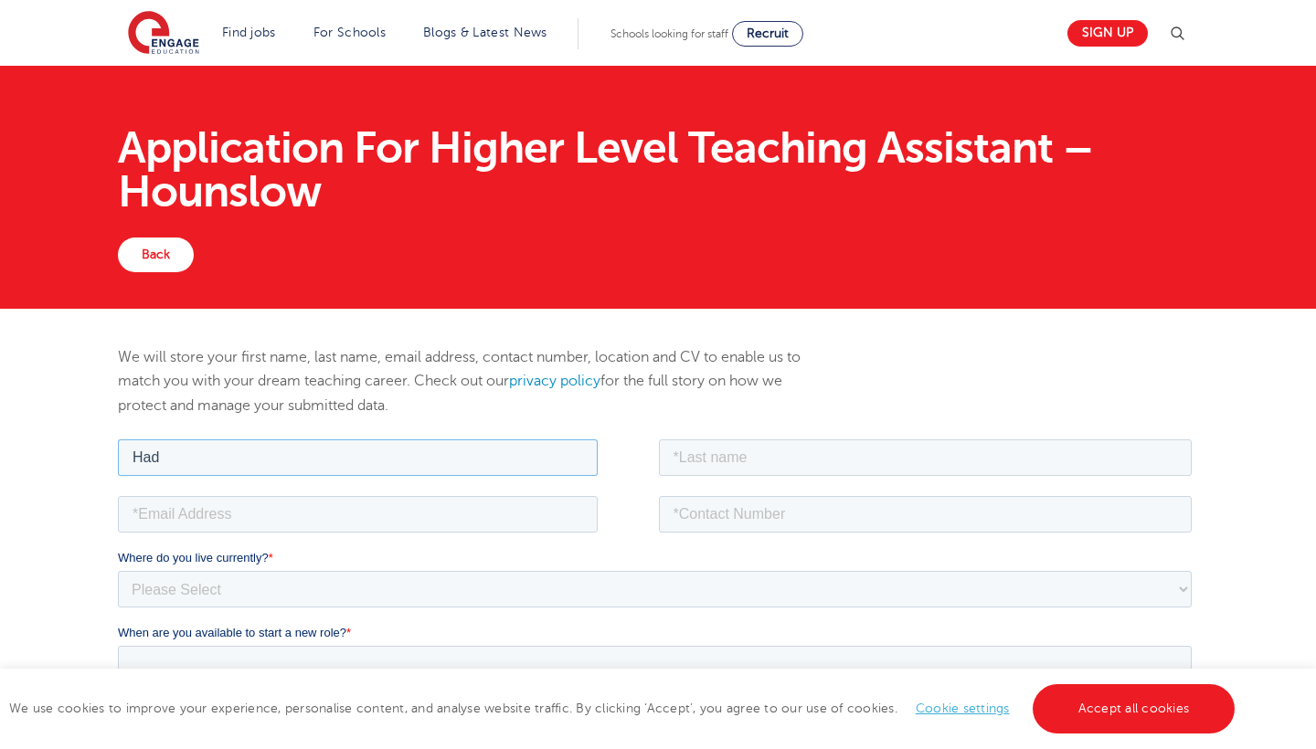
type input "[DEMOGRAPHIC_DATA]"
type input "[PERSON_NAME]"
type input "[EMAIL_ADDRESS][DOMAIN_NAME]"
click at [744, 534] on fieldset "[EMAIL_ADDRESS][DOMAIN_NAME]" at bounding box center [657, 520] width 1081 height 57
paste input "07782602026"
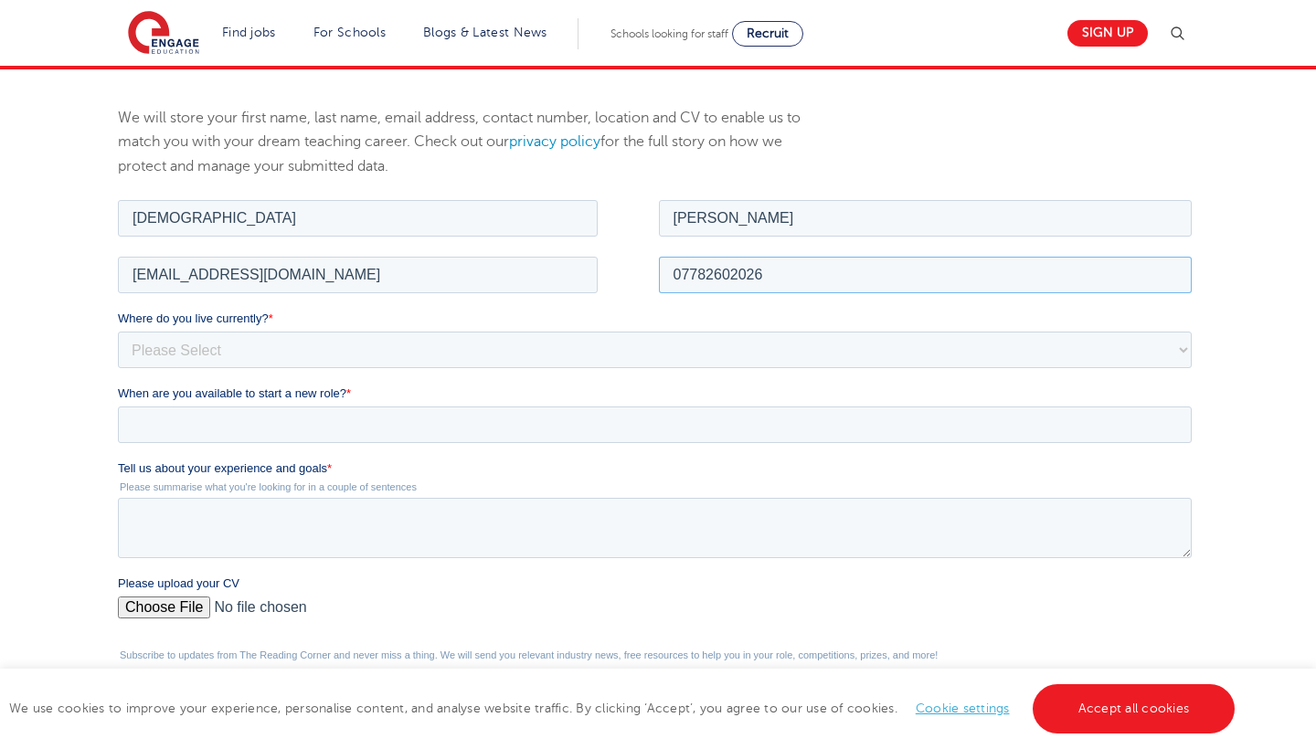
scroll to position [239, 0]
type input "07782602026"
click at [825, 371] on fieldset "Where do you live currently? * Please Select [GEOGRAPHIC_DATA] [GEOGRAPHIC_DATA…" at bounding box center [657, 346] width 1081 height 75
select select "UK"
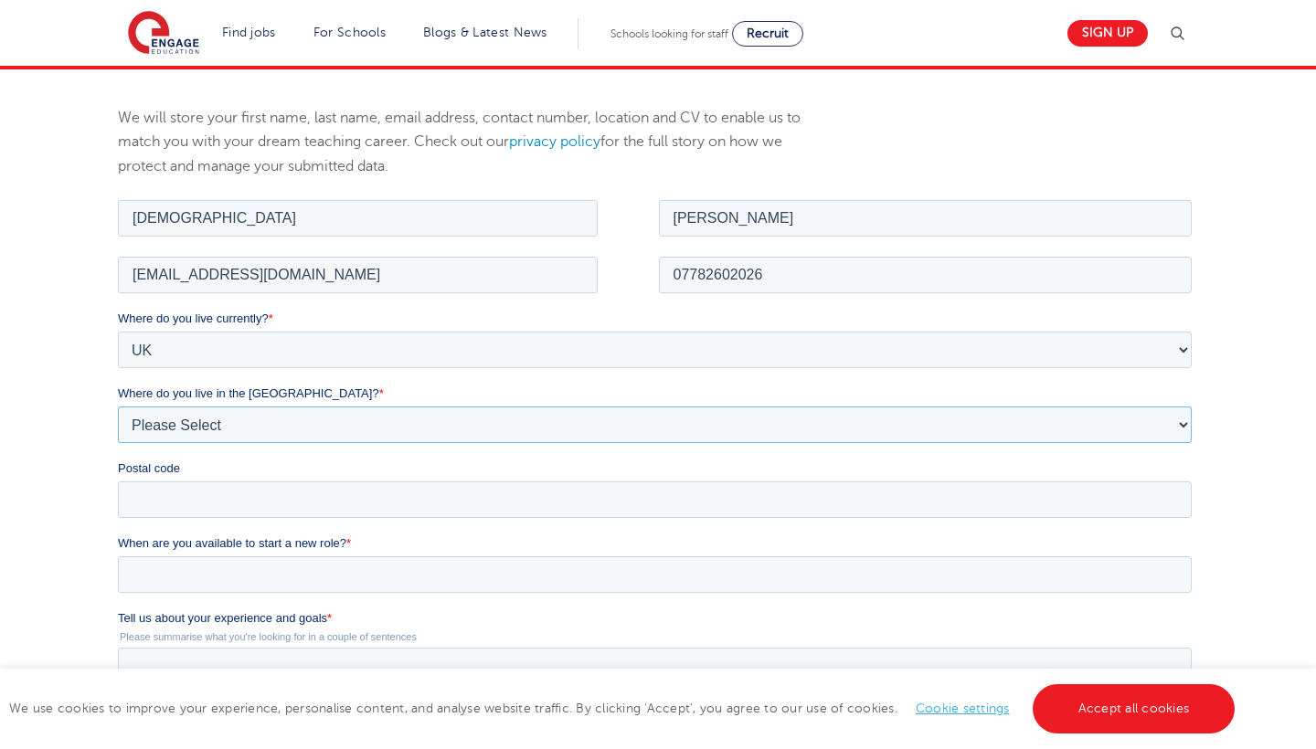
select select "[GEOGRAPHIC_DATA]"
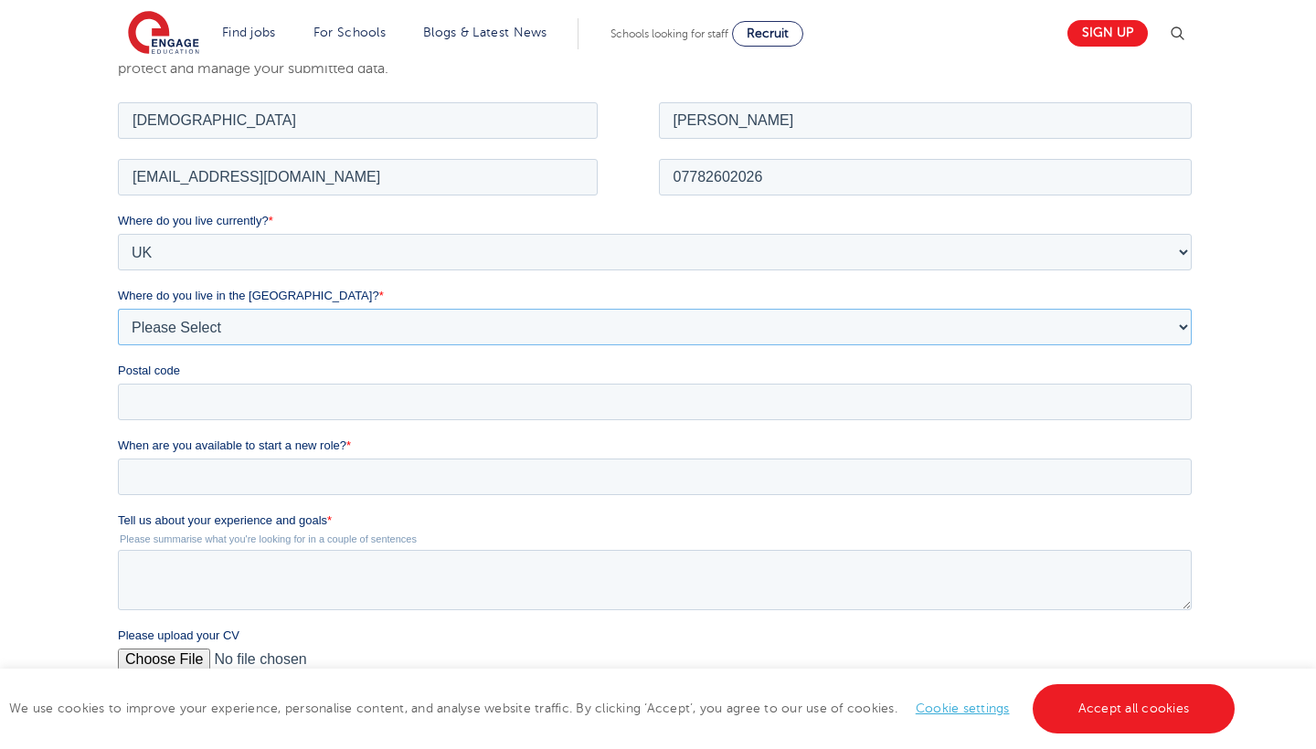
scroll to position [360, 0]
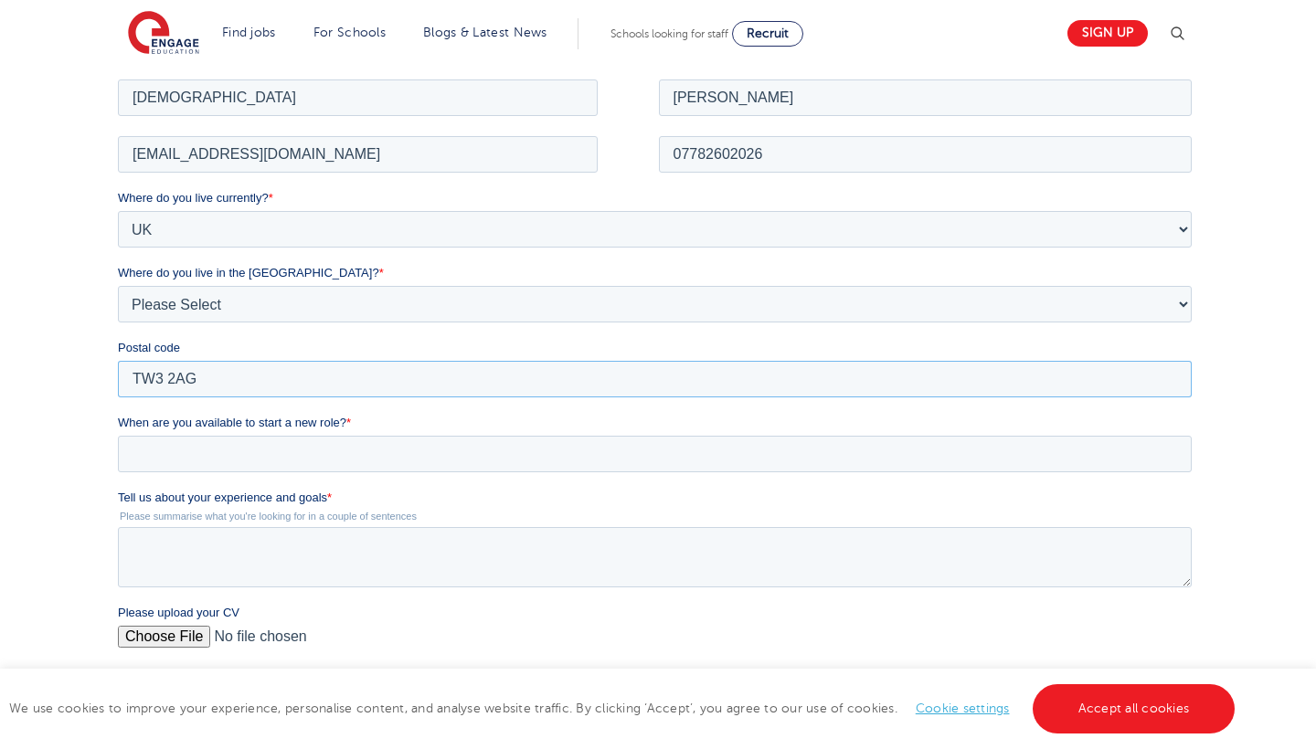
type input "TW3 2AG"
click at [557, 453] on input "When are you available to start a new role? *" at bounding box center [654, 453] width 1074 height 37
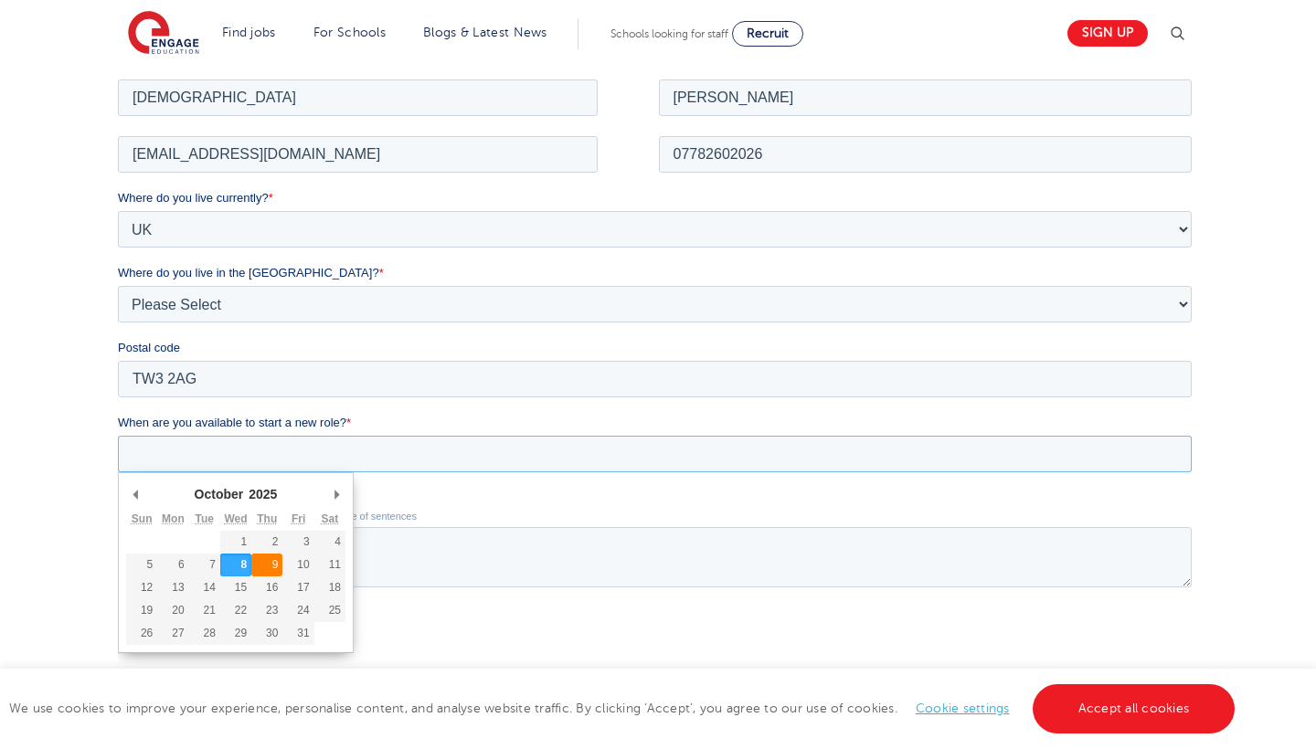
type div "[DATE]"
type input "[DATE]"
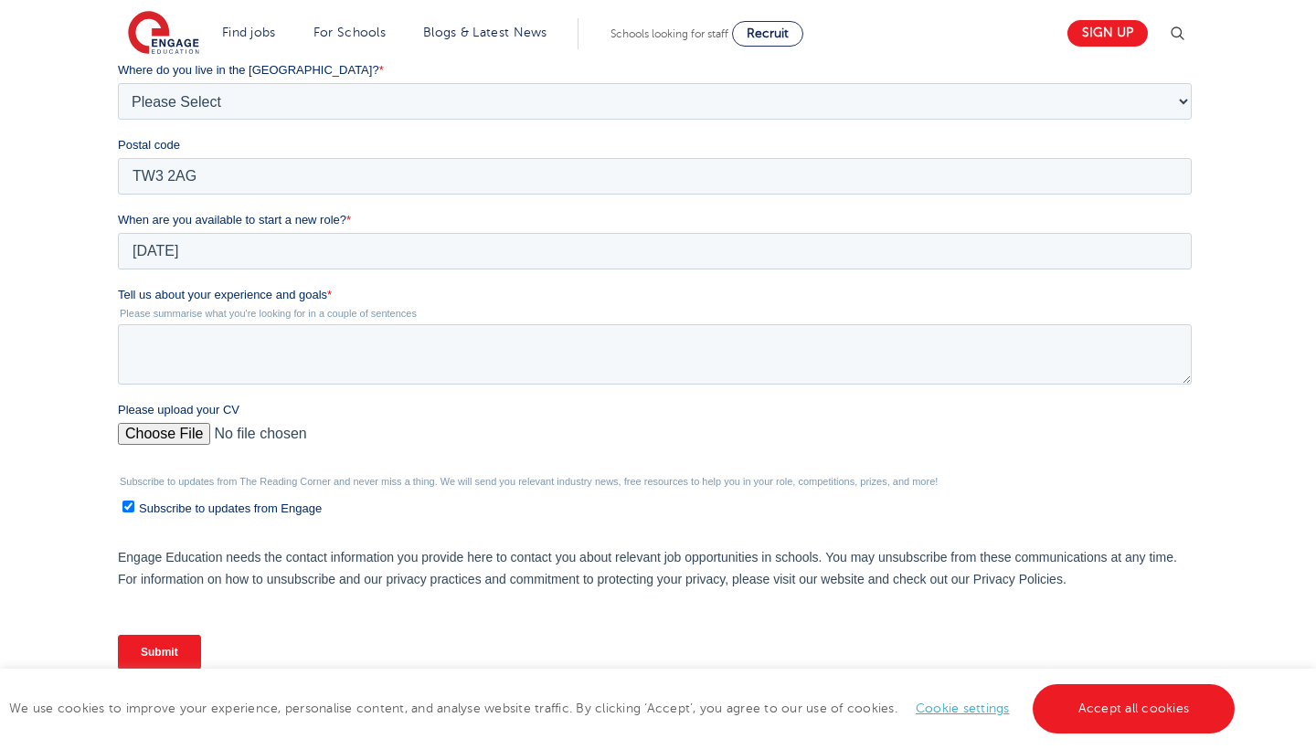
scroll to position [468, 0]
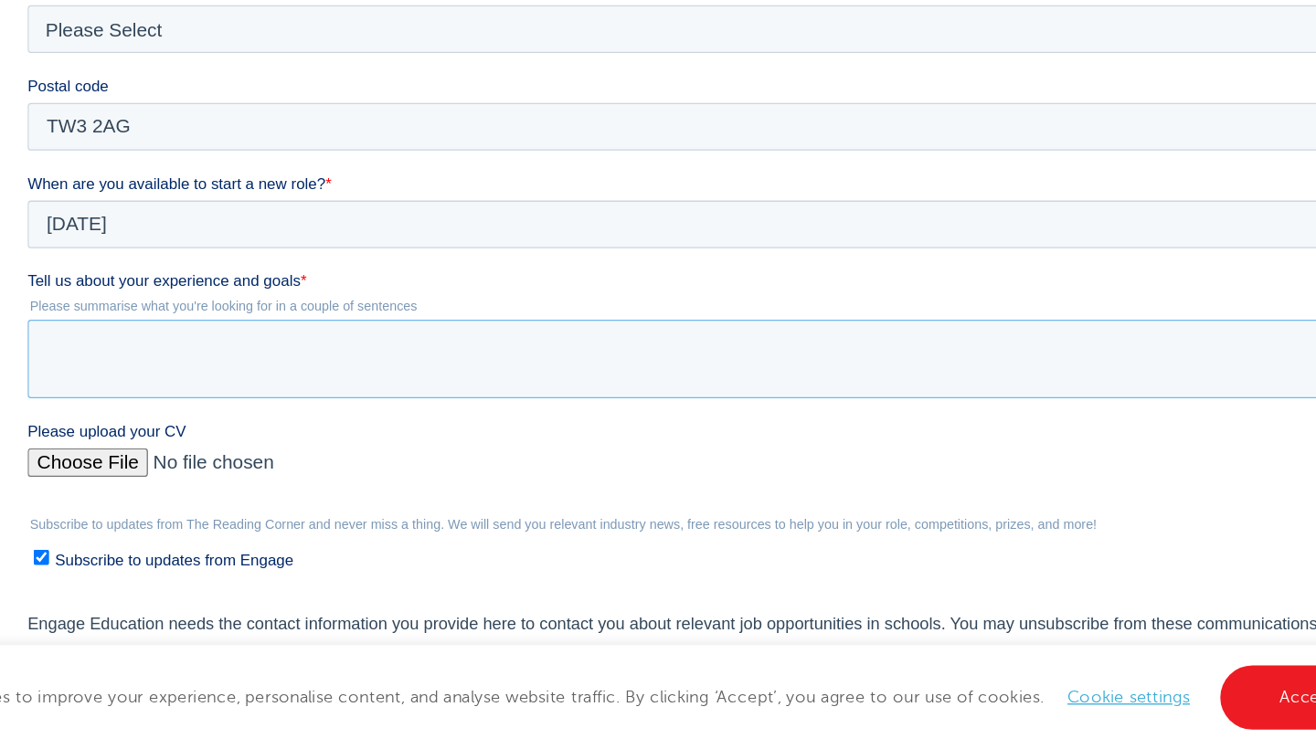
click at [309, 206] on textarea "Tell us about your experience and goals *" at bounding box center [563, 214] width 1074 height 60
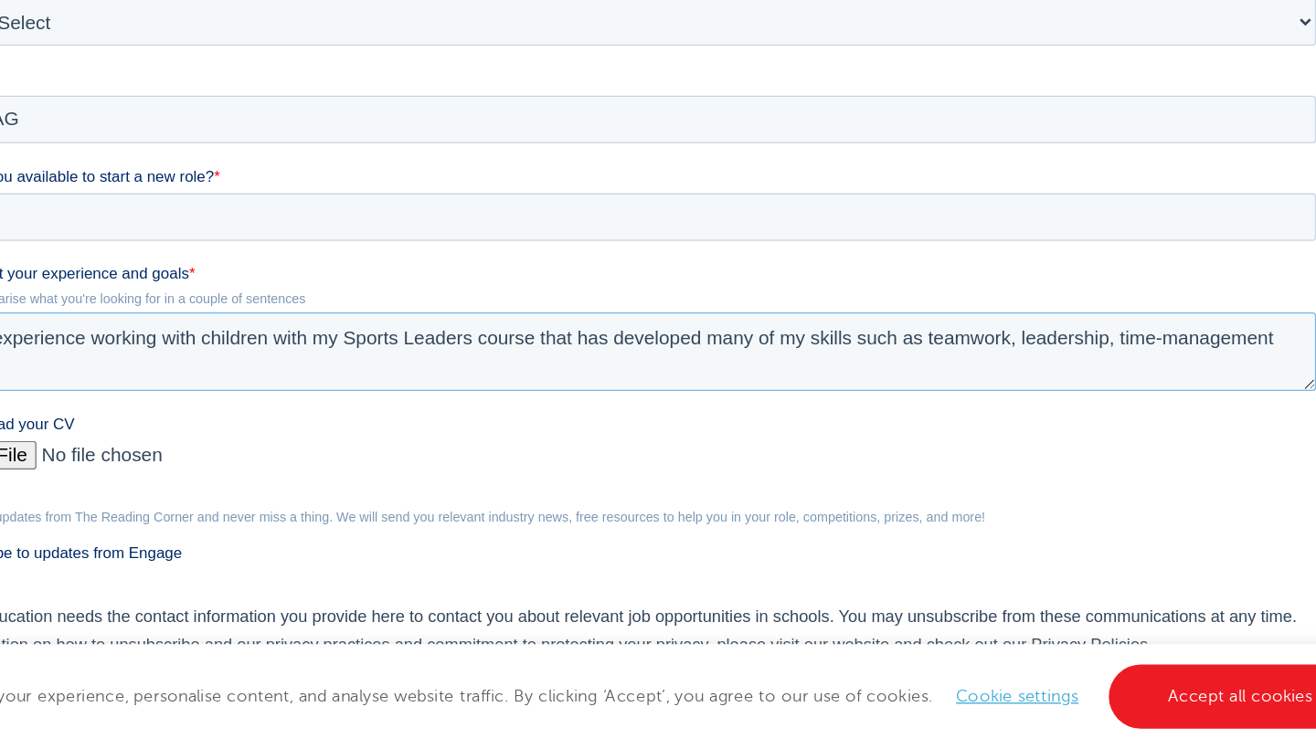
scroll to position [524, 0]
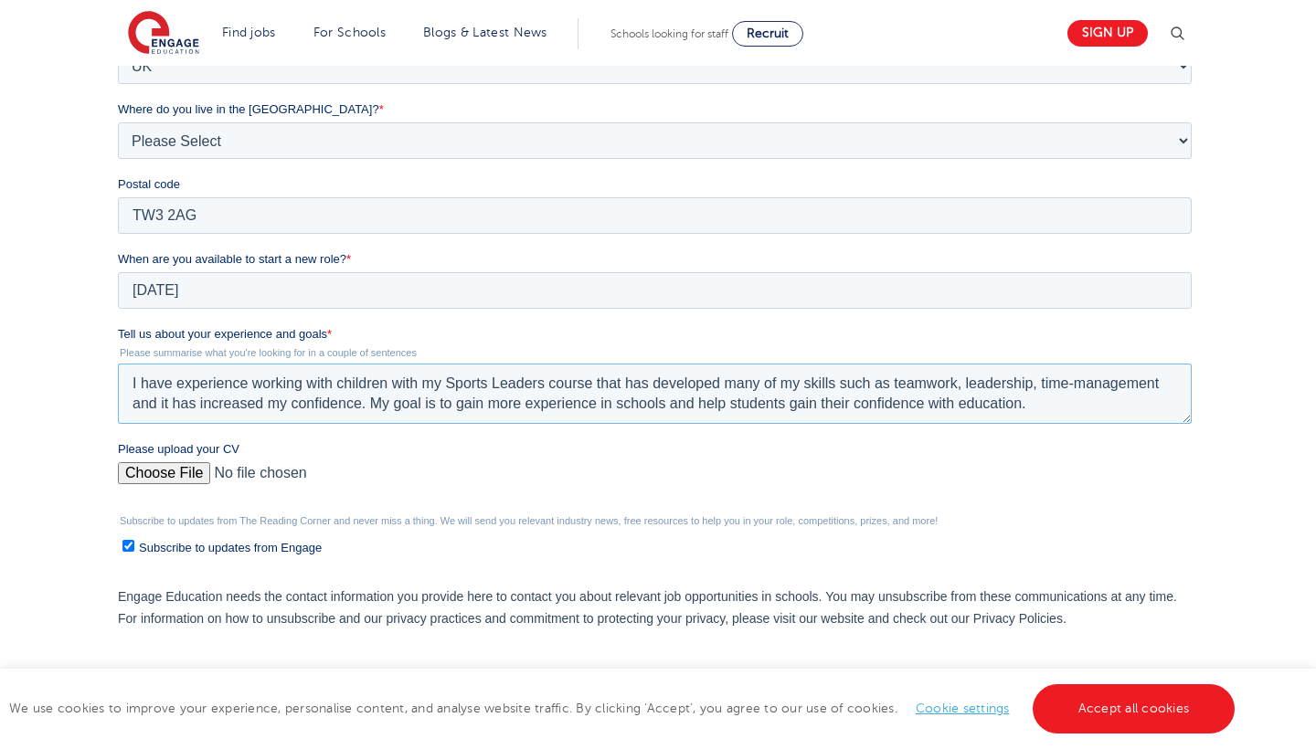
type textarea "I have experience working with children with my Sports Leaders course that has …"
click at [145, 467] on input "Please upload your CV" at bounding box center [654, 480] width 1074 height 37
type input "C:\fakepath\Hadia_Malikzad_CV_.pdf"
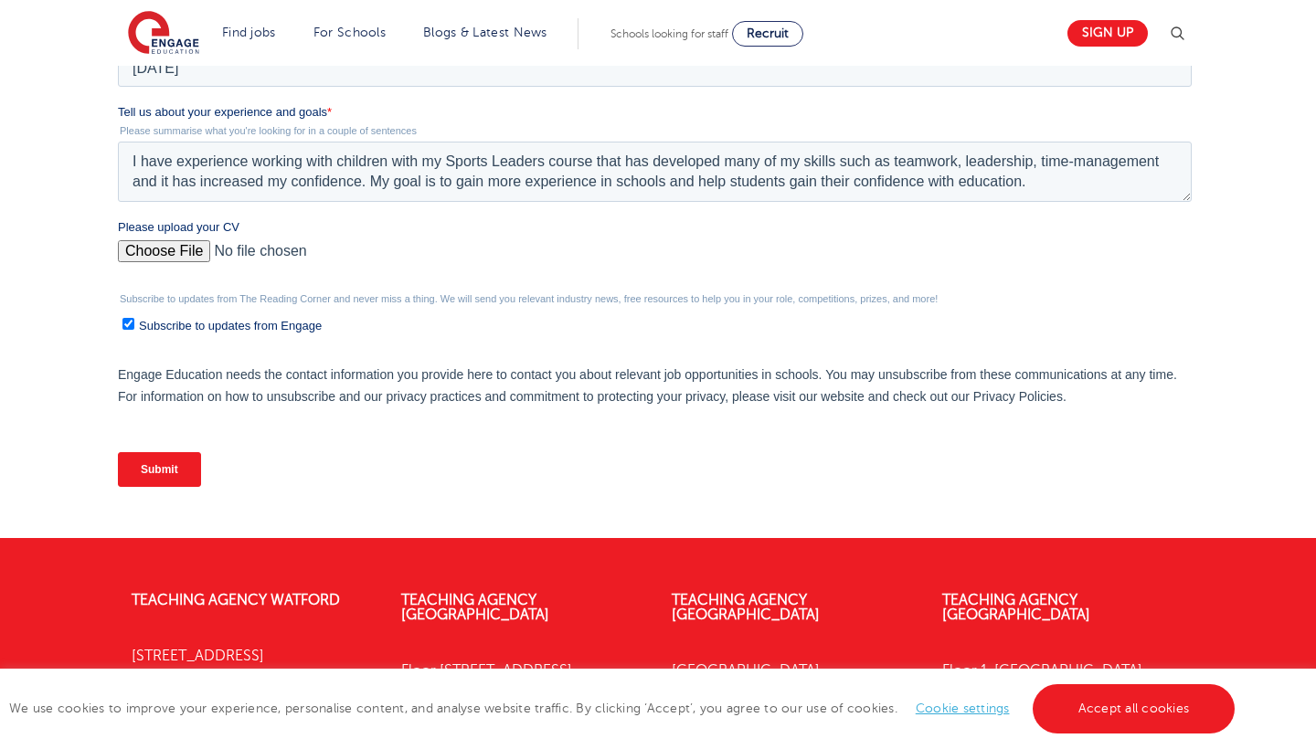
scroll to position [747, 0]
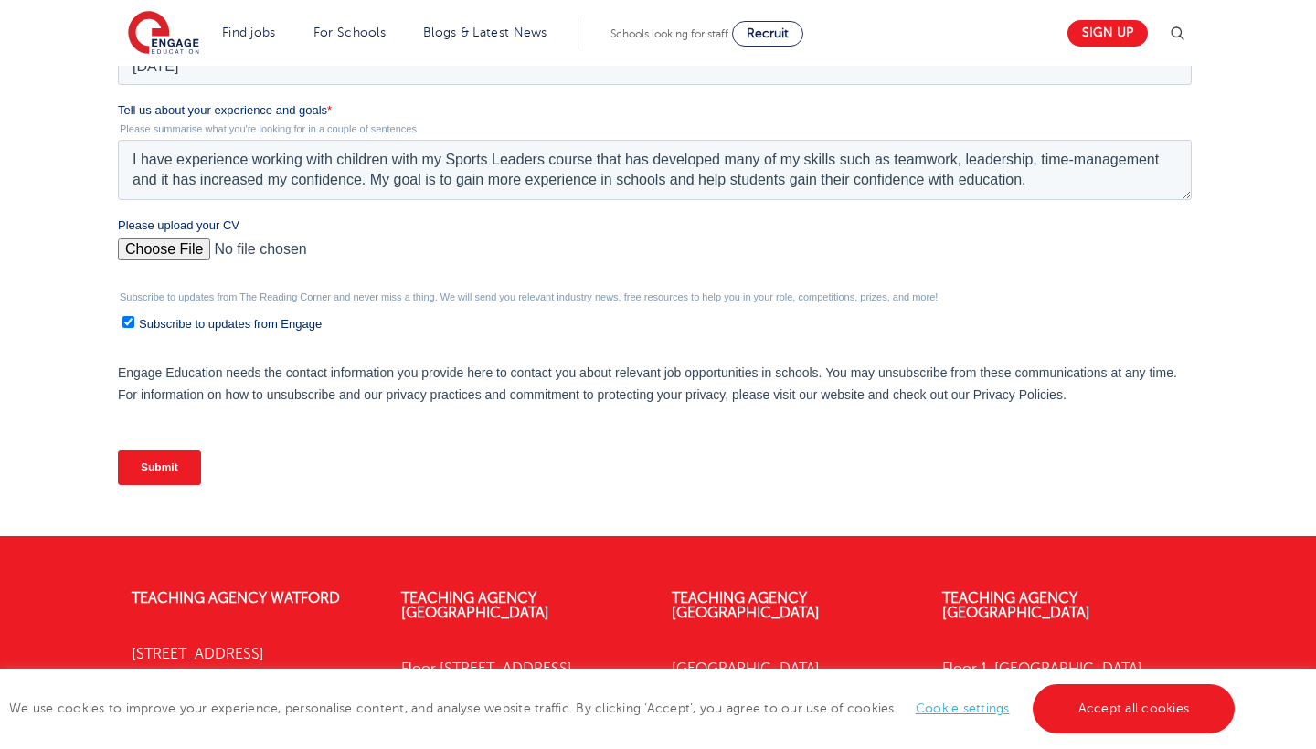
click at [178, 472] on input "Submit" at bounding box center [158, 467] width 83 height 35
